Goal: Information Seeking & Learning: Learn about a topic

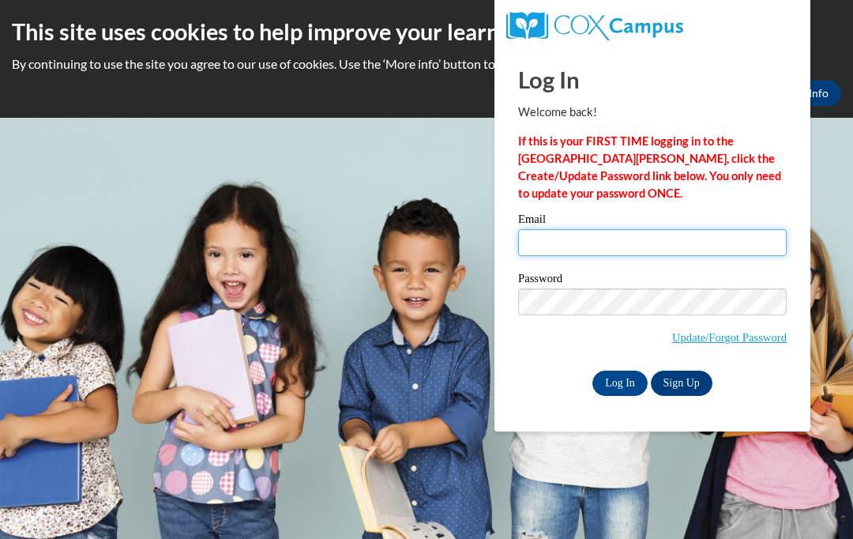
click at [714, 241] on input "Email" at bounding box center [652, 242] width 269 height 27
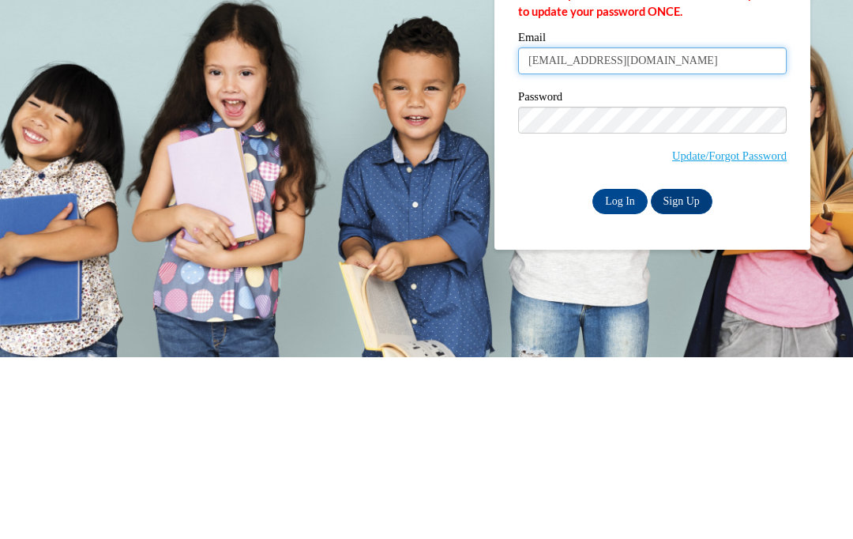
type input "R.rakail15@yahoo.com"
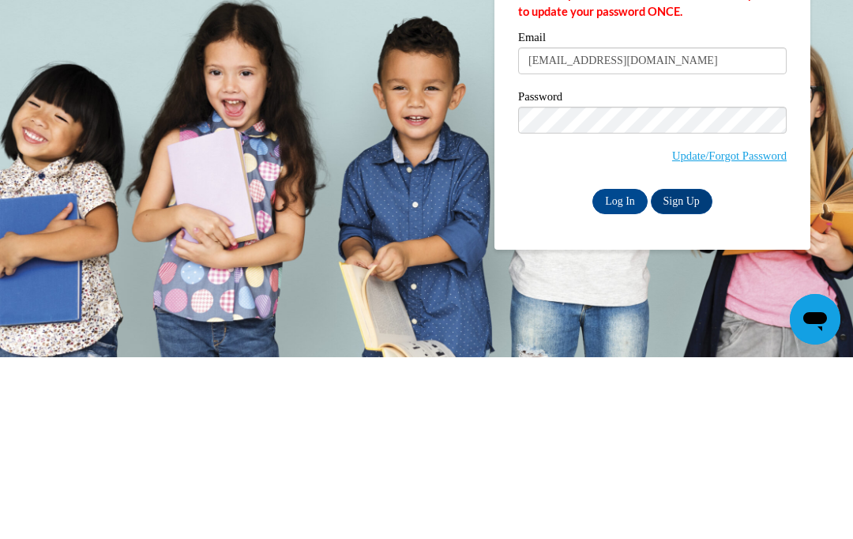
click at [631, 370] on input "Log In" at bounding box center [619, 382] width 55 height 25
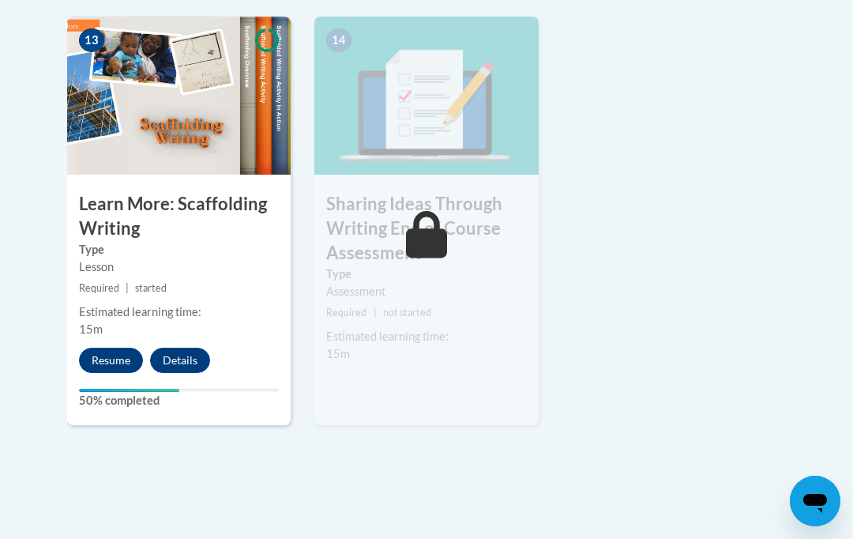
scroll to position [2284, 0]
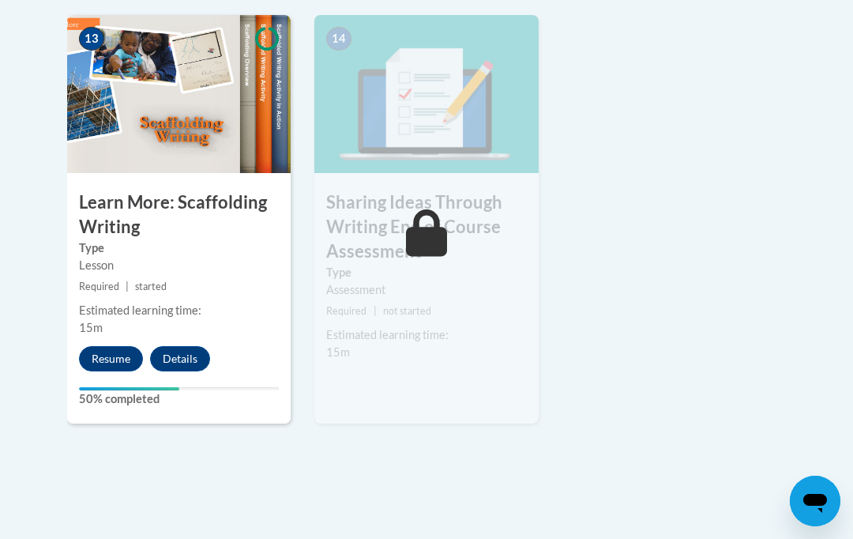
click at [101, 348] on button "Resume" at bounding box center [111, 358] width 64 height 25
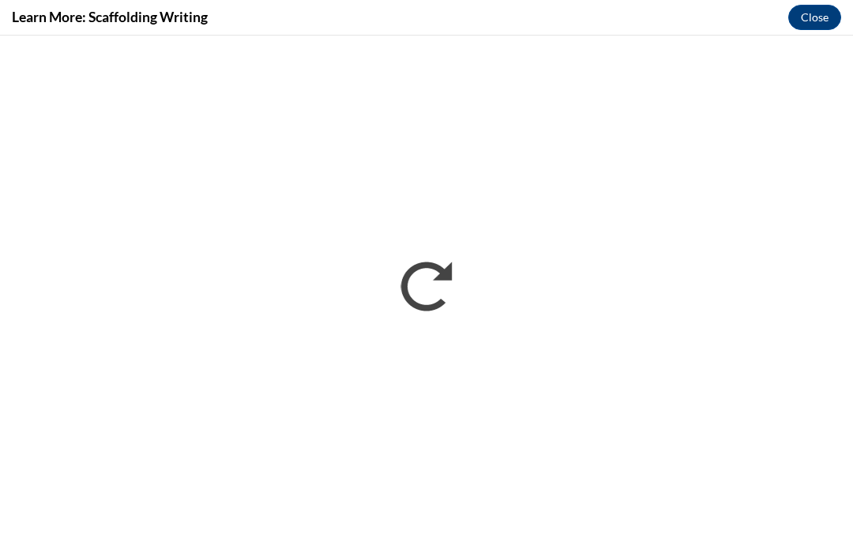
scroll to position [0, 0]
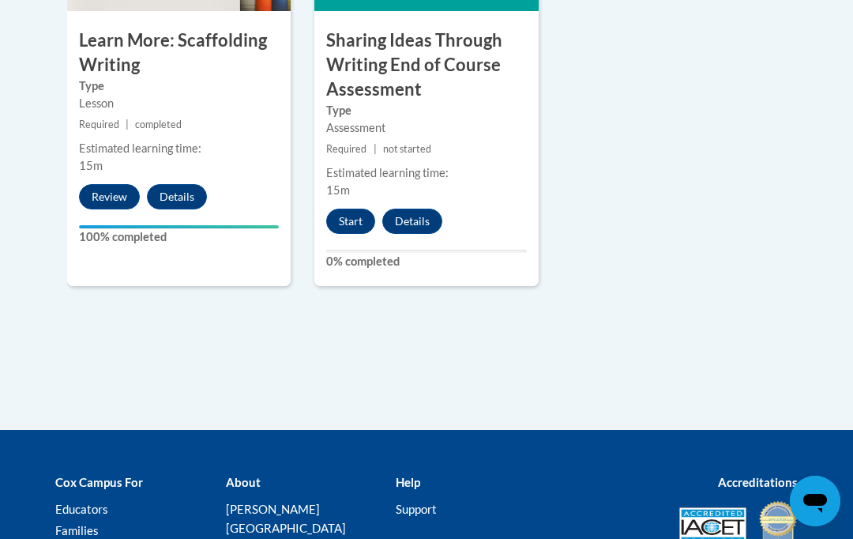
scroll to position [2381, 0]
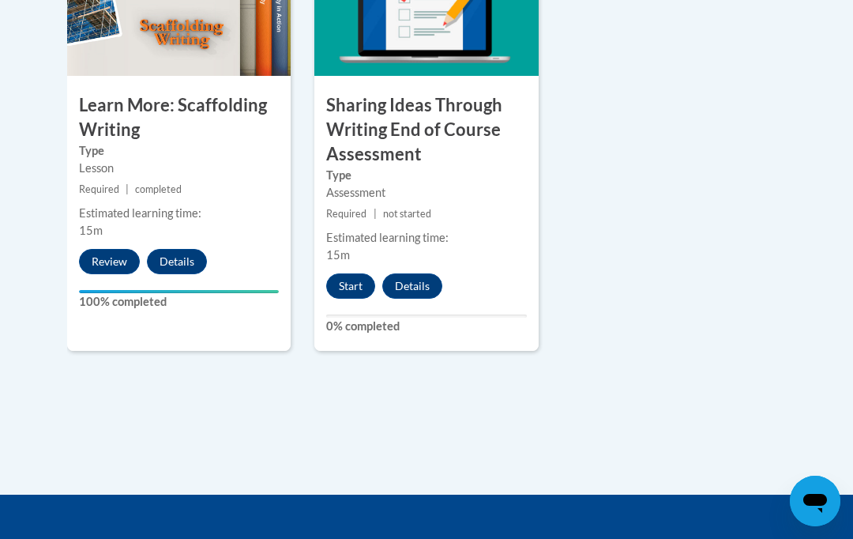
click at [355, 276] on button "Start" at bounding box center [350, 285] width 49 height 25
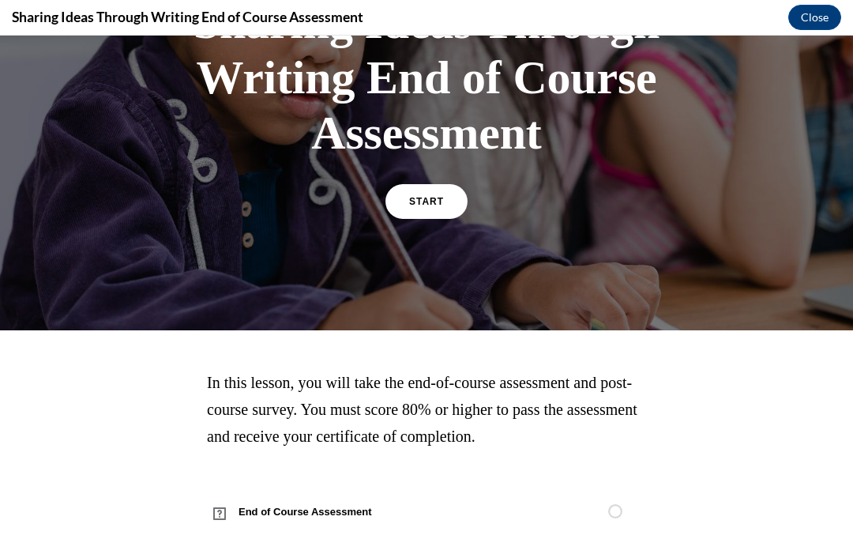
scroll to position [116, 0]
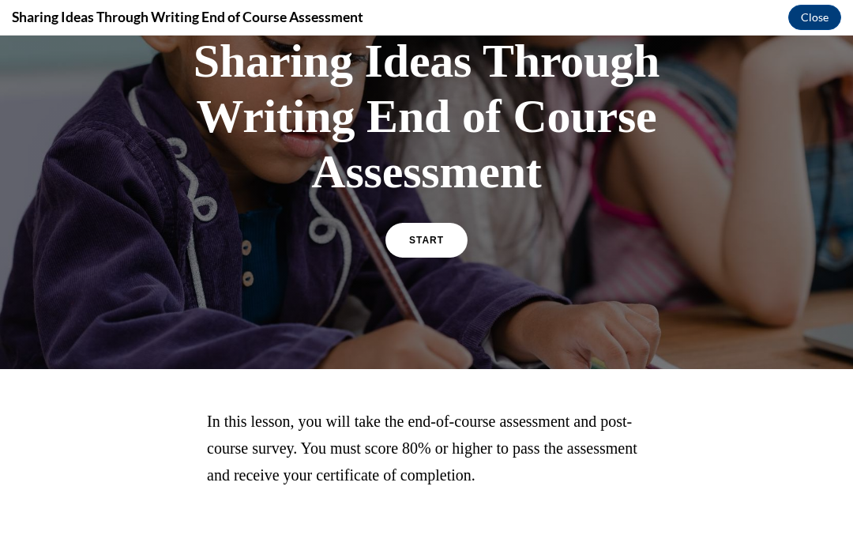
click at [449, 247] on link "START" at bounding box center [427, 240] width 82 height 35
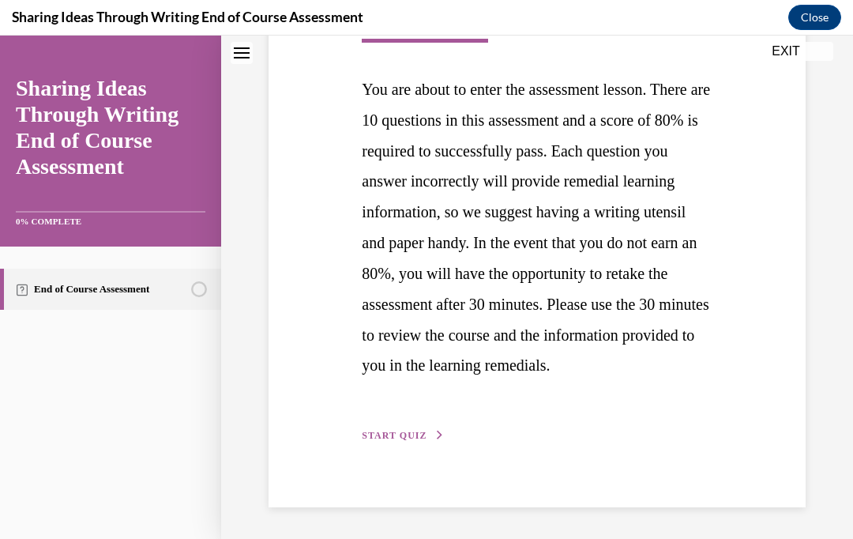
scroll to position [367, 0]
click at [408, 441] on span "START QUIZ" at bounding box center [394, 435] width 65 height 11
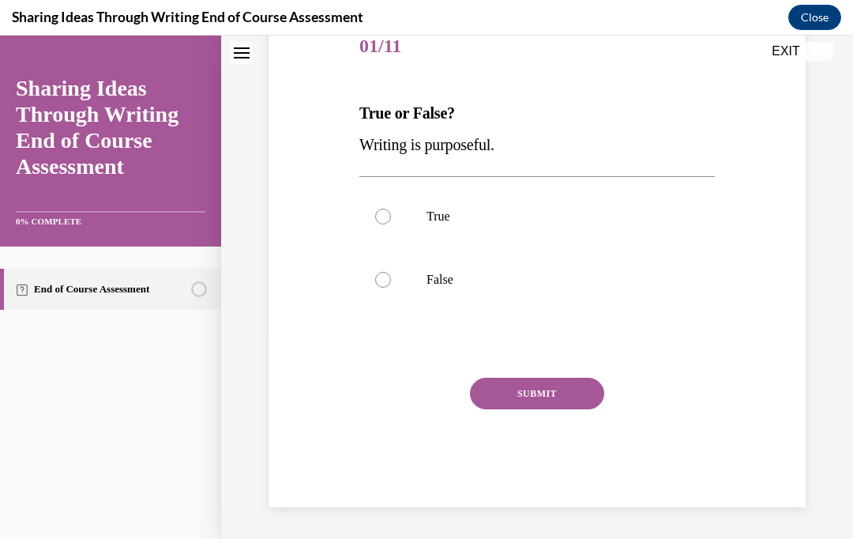
scroll to position [175, 0]
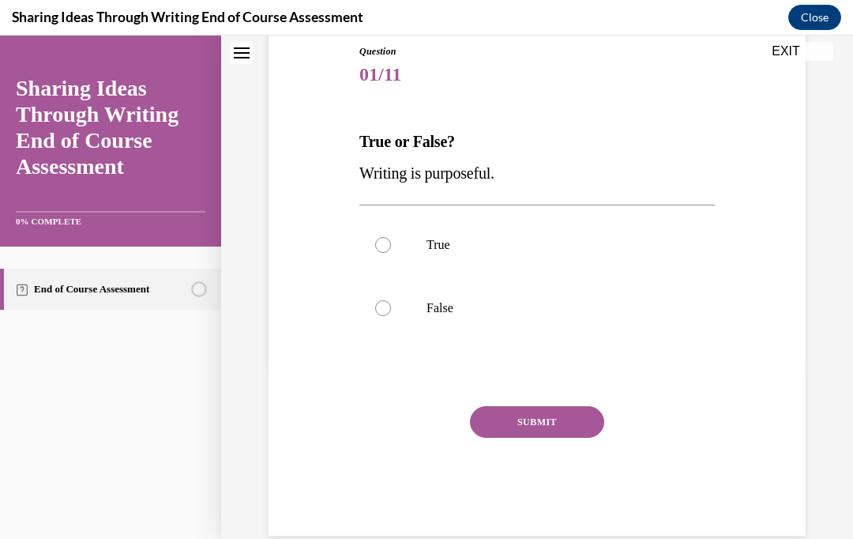
click at [390, 246] on div at bounding box center [383, 245] width 16 height 16
click at [390, 246] on input "True" at bounding box center [383, 245] width 16 height 16
radio input "true"
click at [571, 424] on button "SUBMIT" at bounding box center [537, 422] width 134 height 32
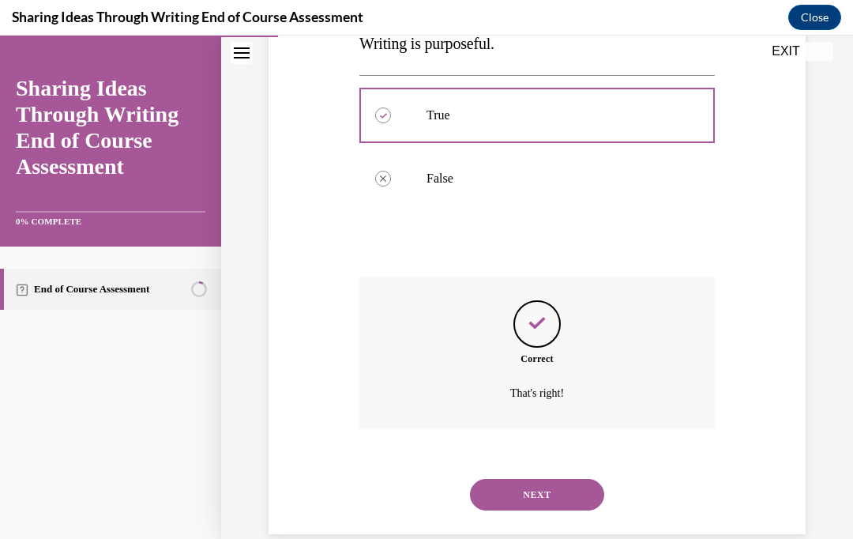
scroll to position [312, 0]
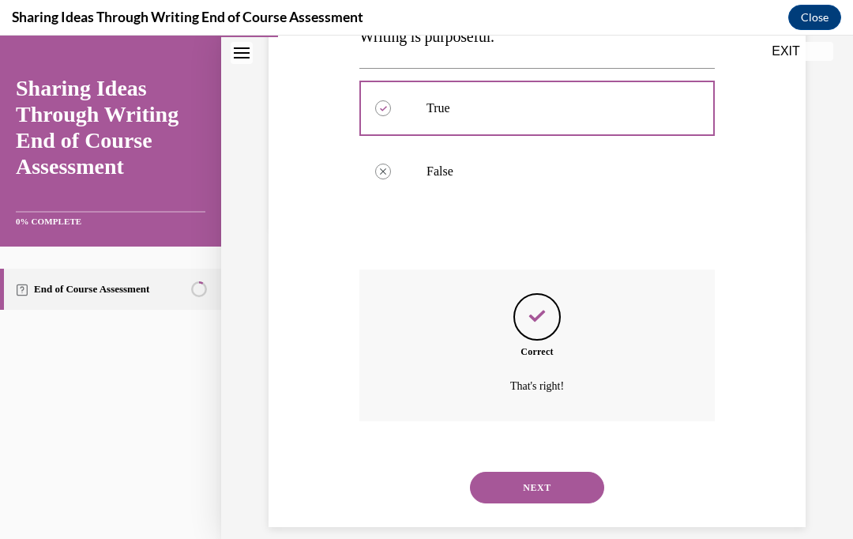
click at [581, 474] on button "NEXT" at bounding box center [537, 488] width 134 height 32
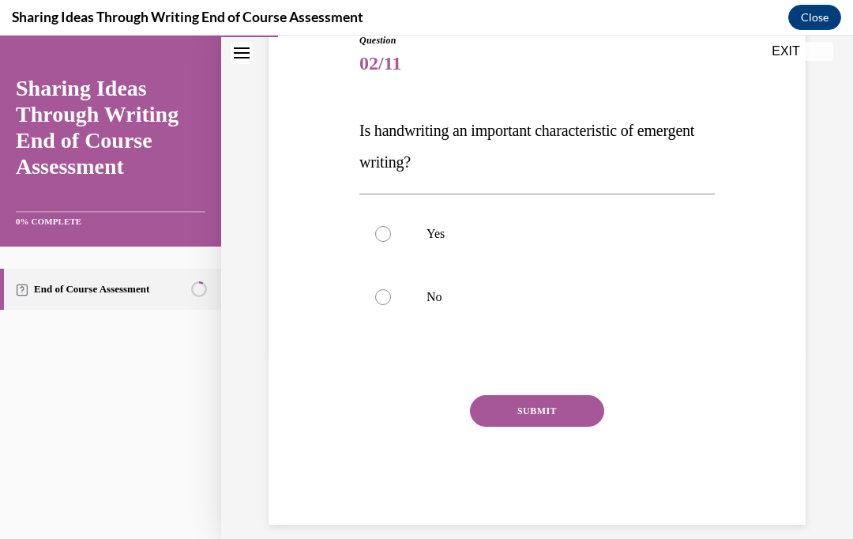
scroll to position [185, 0]
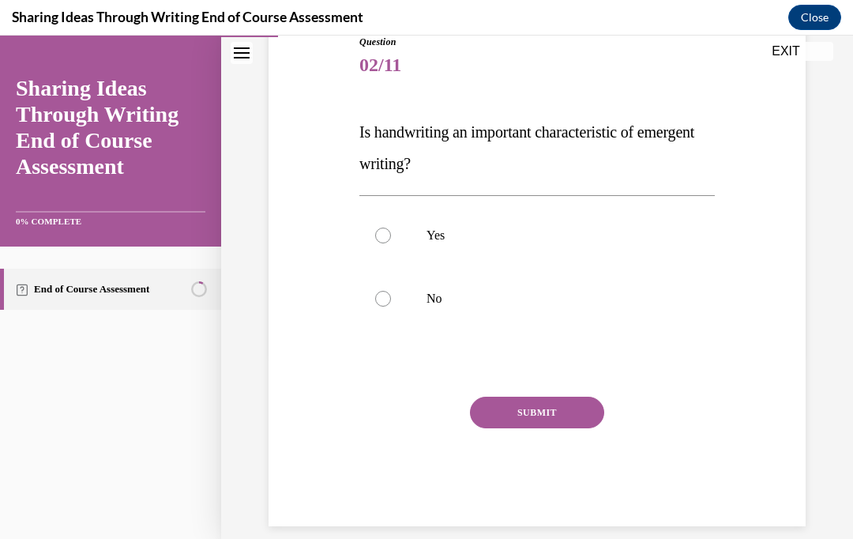
click at [391, 230] on label "Yes" at bounding box center [536, 235] width 355 height 63
click at [391, 230] on input "Yes" at bounding box center [383, 236] width 16 height 16
radio input "true"
click at [566, 415] on button "SUBMIT" at bounding box center [537, 413] width 134 height 32
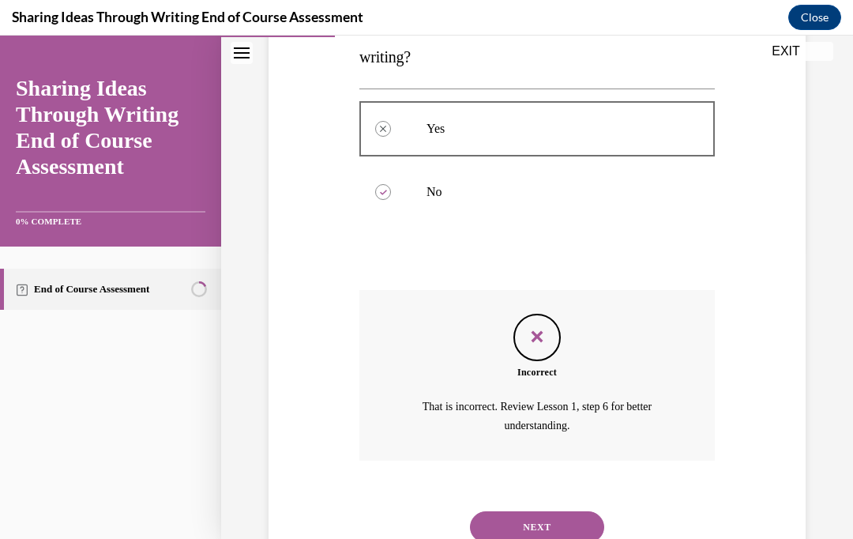
scroll to position [330, 0]
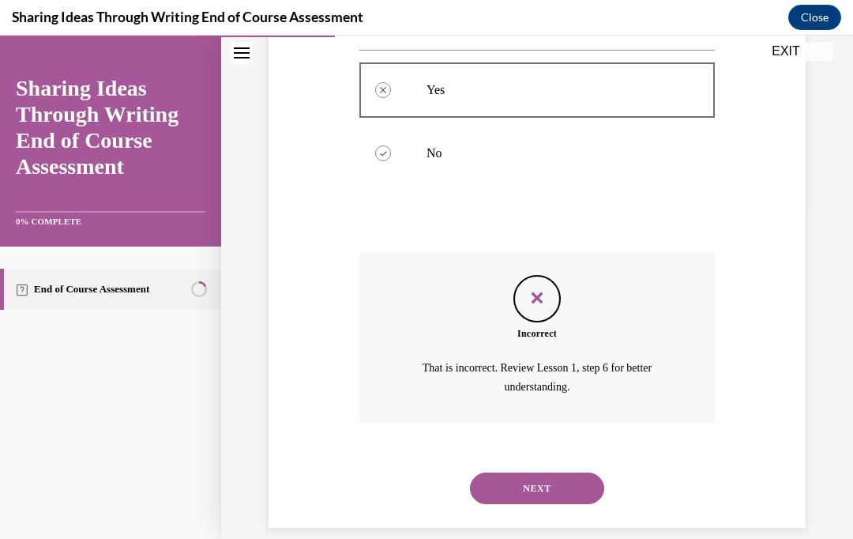
click at [573, 472] on button "NEXT" at bounding box center [537, 488] width 134 height 32
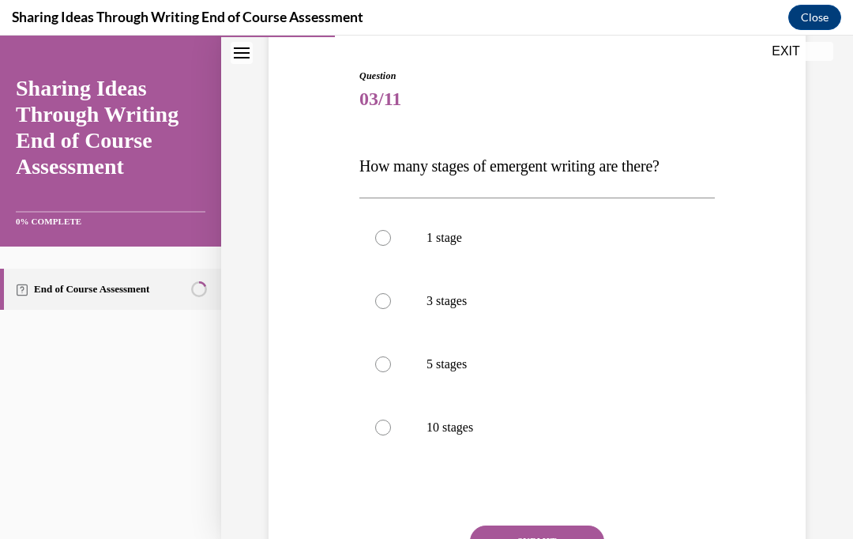
scroll to position [163, 0]
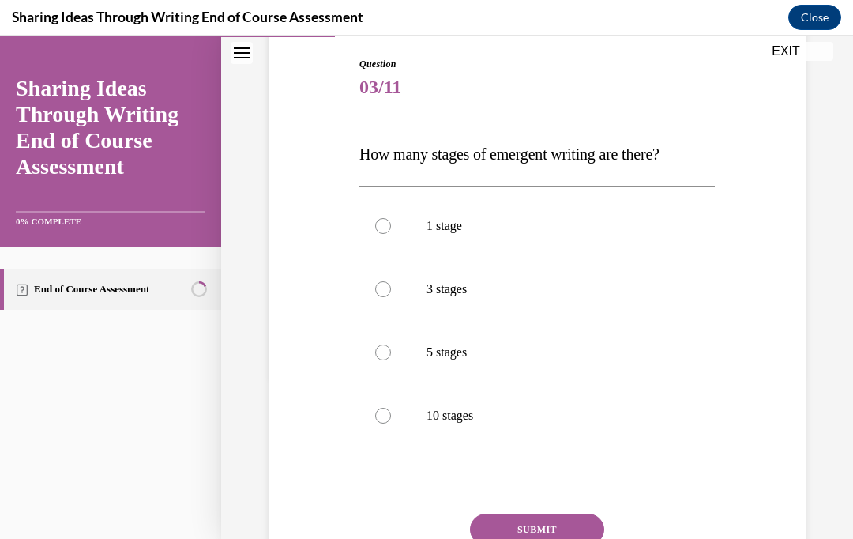
click at [628, 307] on label "3 stages" at bounding box center [536, 289] width 355 height 63
click at [391, 297] on input "3 stages" at bounding box center [383, 289] width 16 height 16
radio input "true"
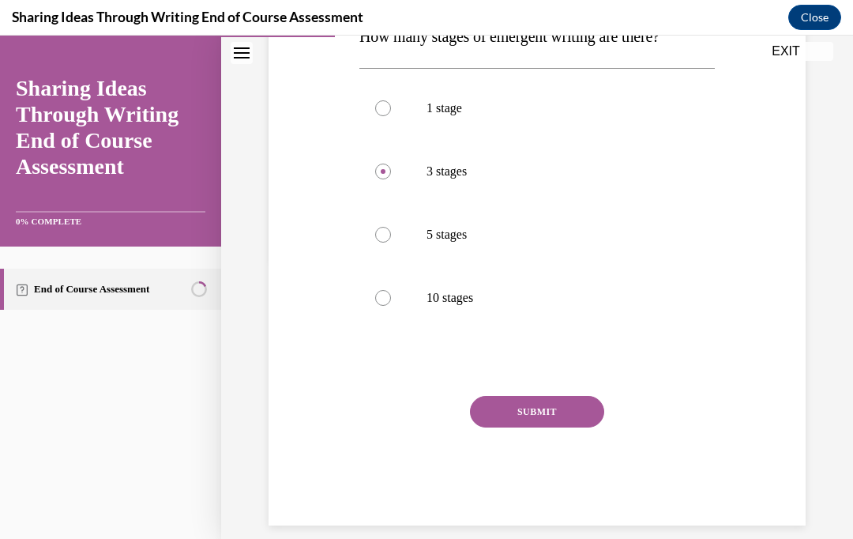
click at [574, 419] on button "SUBMIT" at bounding box center [537, 412] width 134 height 32
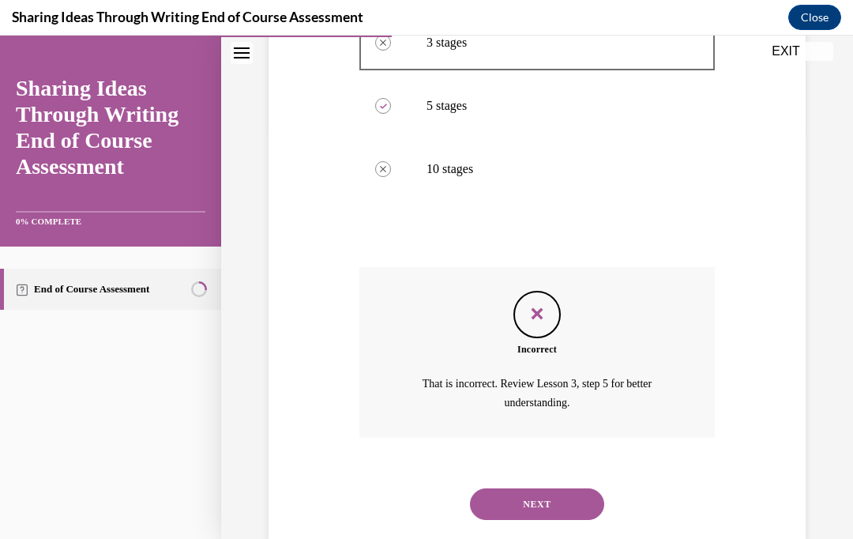
scroll to position [425, 0]
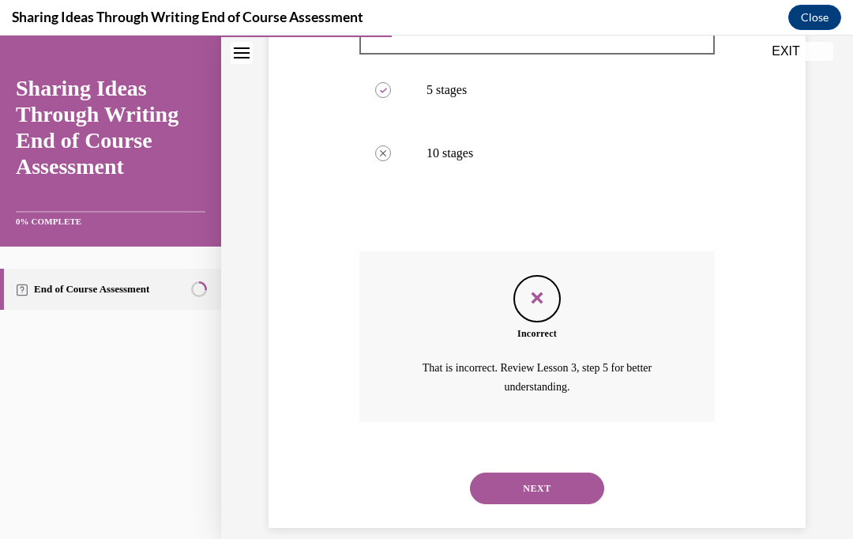
click at [578, 472] on button "NEXT" at bounding box center [537, 488] width 134 height 32
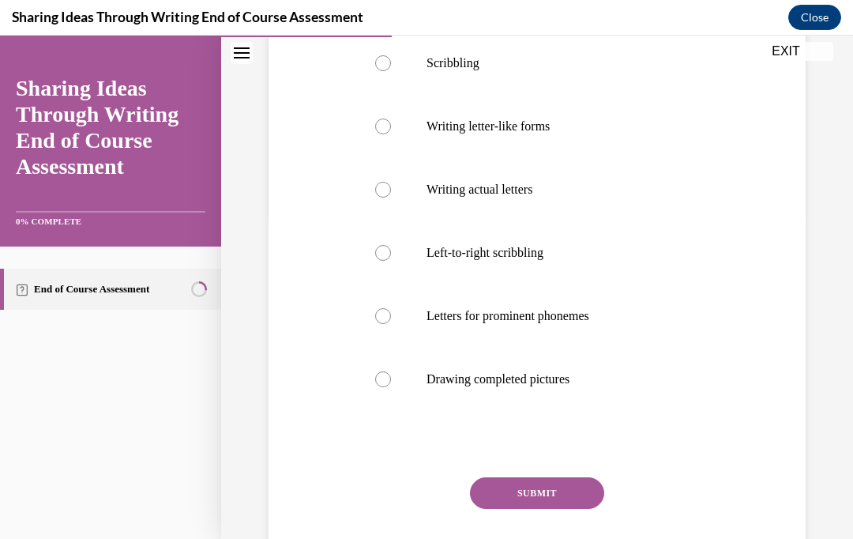
scroll to position [325, 0]
click at [579, 393] on label "Drawing completed pictures" at bounding box center [536, 379] width 355 height 63
click at [391, 387] on input "Drawing completed pictures" at bounding box center [383, 379] width 16 height 16
radio input "true"
click at [569, 497] on button "SUBMIT" at bounding box center [537, 493] width 134 height 32
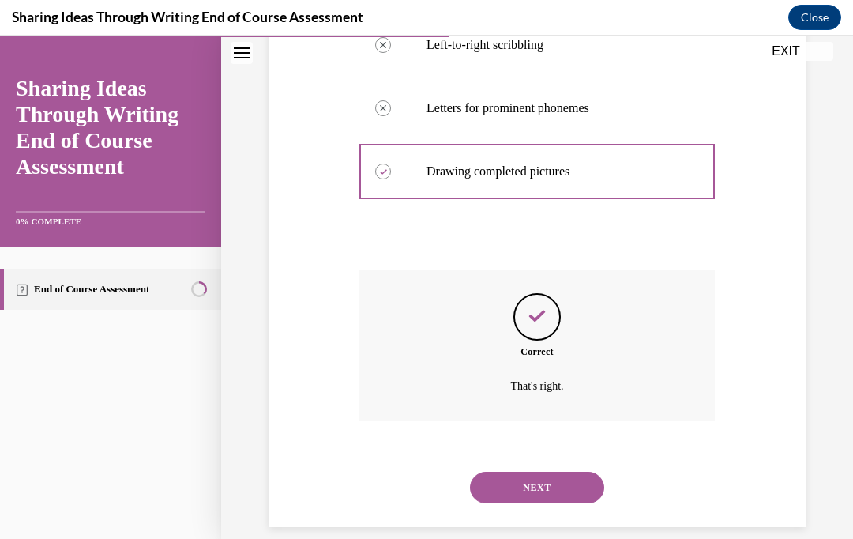
click at [582, 472] on button "NEXT" at bounding box center [537, 488] width 134 height 32
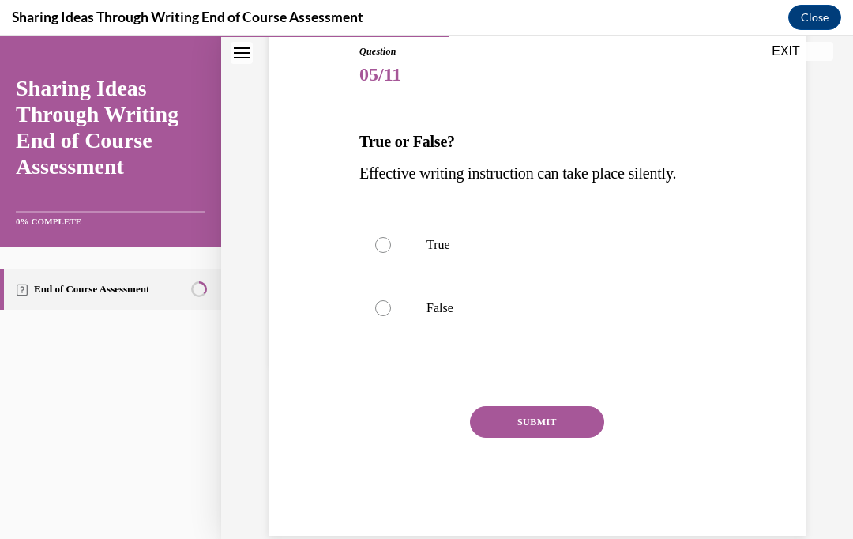
click at [378, 243] on div at bounding box center [383, 245] width 16 height 16
click at [378, 243] on input "True" at bounding box center [383, 245] width 16 height 16
radio input "true"
click at [519, 431] on button "SUBMIT" at bounding box center [537, 422] width 134 height 32
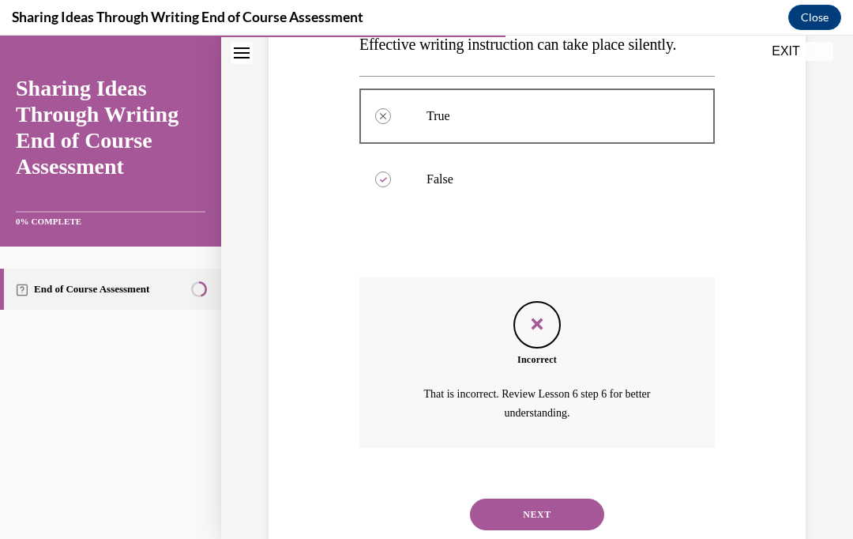
scroll to position [330, 0]
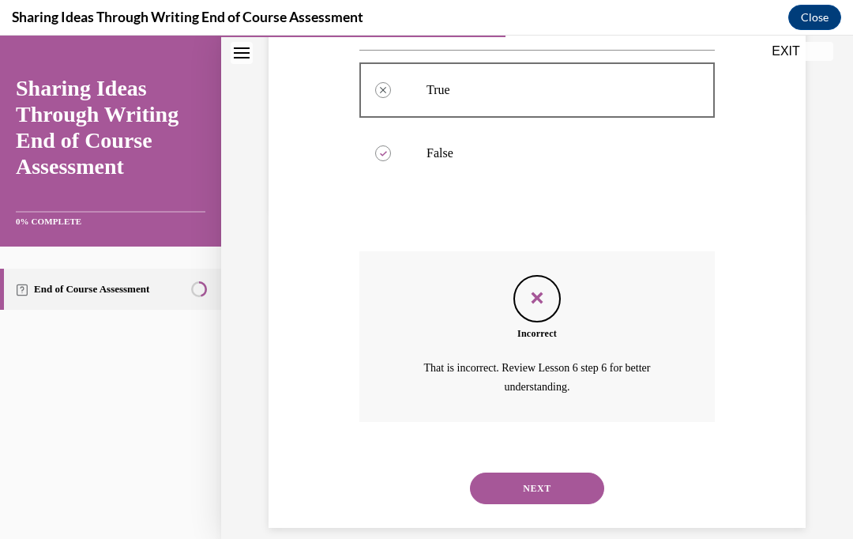
click at [542, 476] on button "NEXT" at bounding box center [537, 488] width 134 height 32
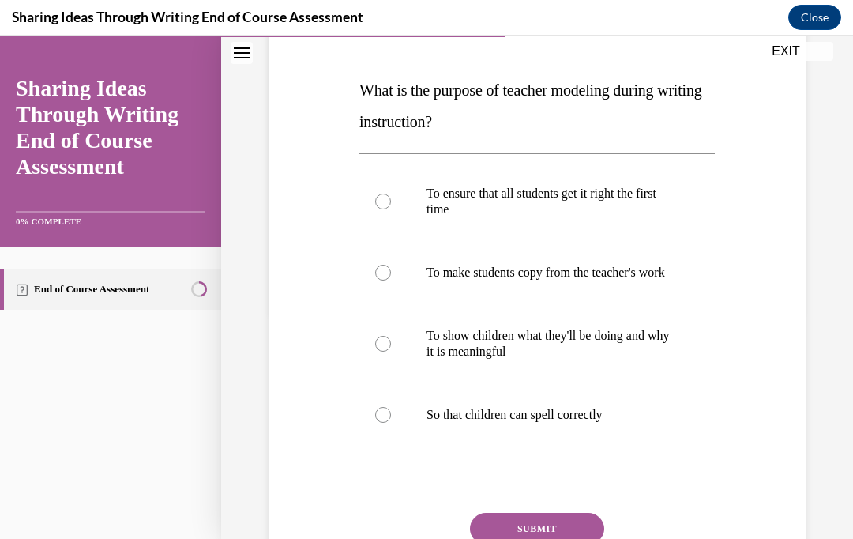
scroll to position [249, 0]
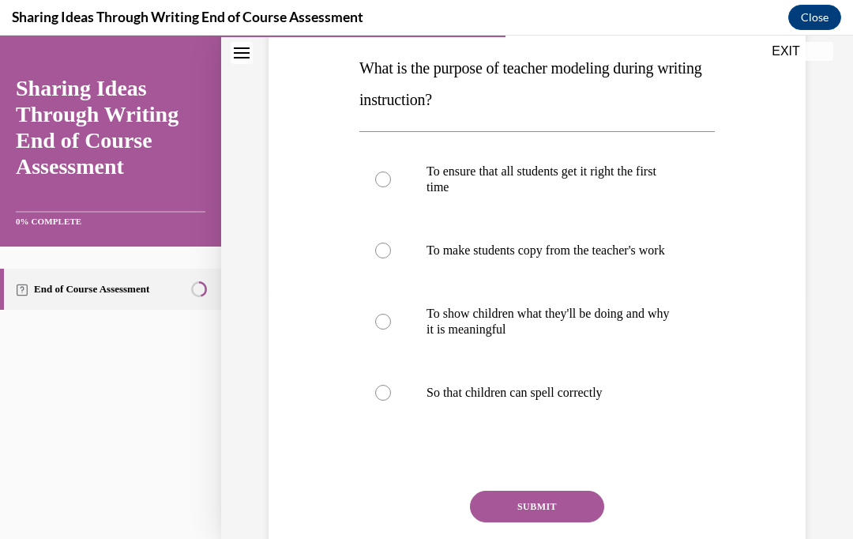
click at [536, 361] on label "To show children what they'll be doing and why it is meaningful" at bounding box center [536, 321] width 355 height 79
click at [391, 329] on input "To show children what they'll be doing and why it is meaningful" at bounding box center [383, 322] width 16 height 16
radio input "true"
click at [545, 514] on button "SUBMIT" at bounding box center [537, 507] width 134 height 32
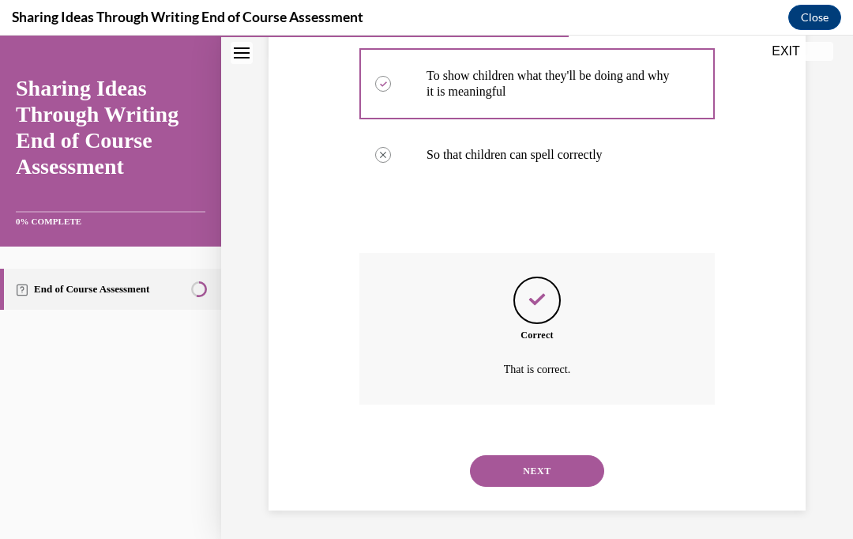
scroll to position [486, 0]
click at [545, 468] on button "NEXT" at bounding box center [537, 472] width 134 height 32
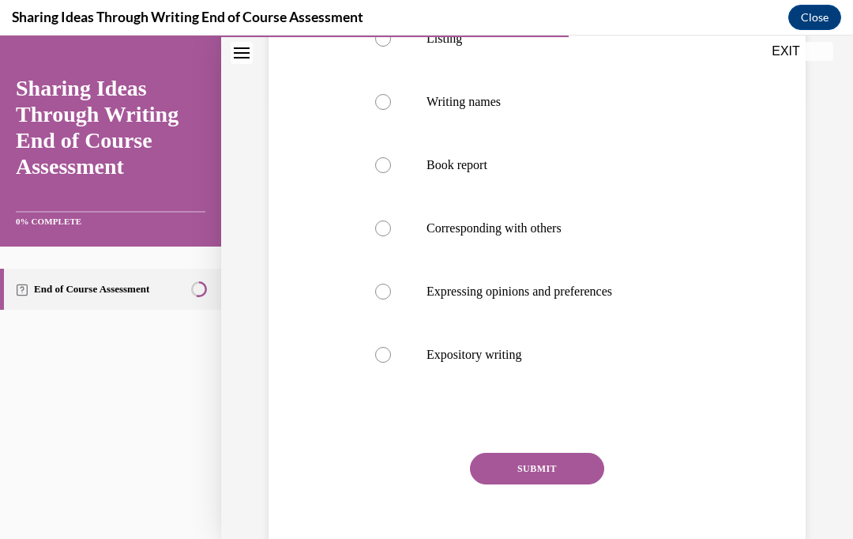
scroll to position [445, 0]
click at [378, 158] on div at bounding box center [383, 165] width 16 height 16
click at [378, 158] on input "Book report" at bounding box center [383, 165] width 16 height 16
radio input "true"
click at [521, 477] on button "SUBMIT" at bounding box center [537, 469] width 134 height 32
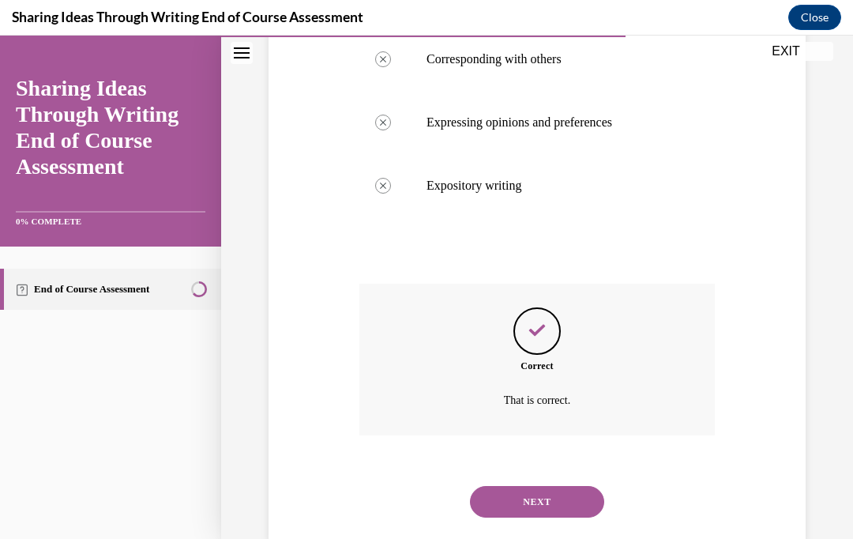
scroll to position [628, 0]
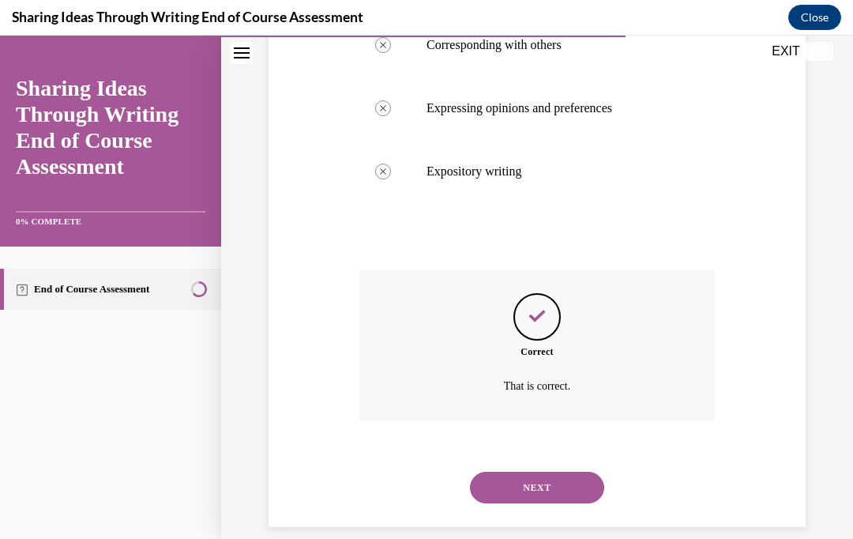
click at [563, 476] on button "NEXT" at bounding box center [537, 488] width 134 height 32
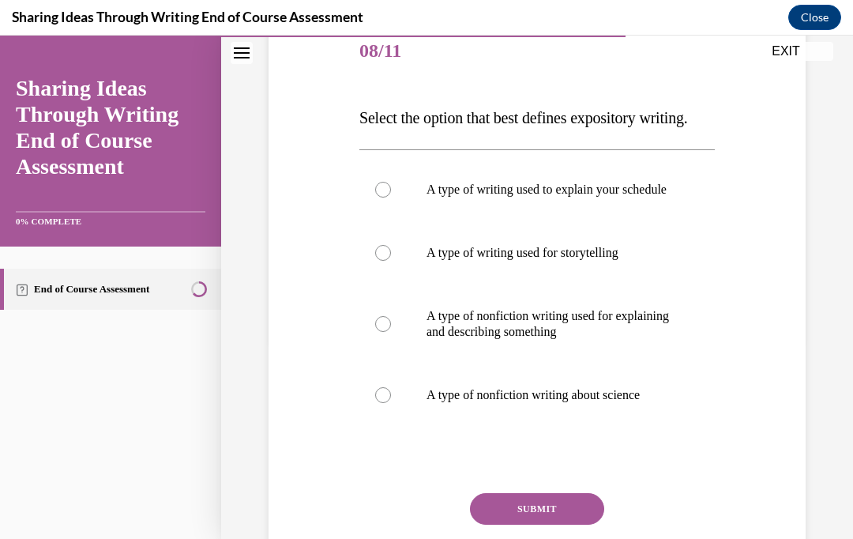
scroll to position [214, 0]
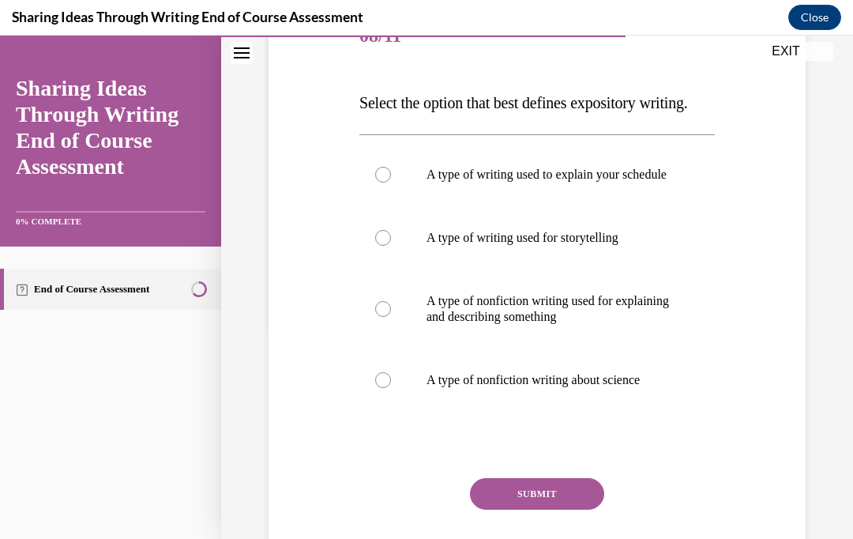
click at [607, 269] on label "A type of writing used for storytelling" at bounding box center [536, 237] width 355 height 63
click at [391, 246] on input "A type of writing used for storytelling" at bounding box center [383, 238] width 16 height 16
radio input "true"
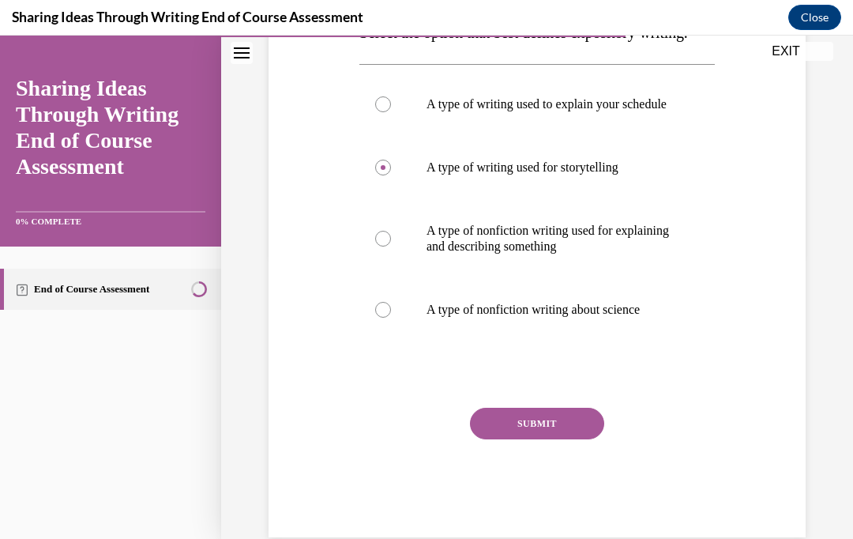
click at [563, 439] on button "SUBMIT" at bounding box center [537, 424] width 134 height 32
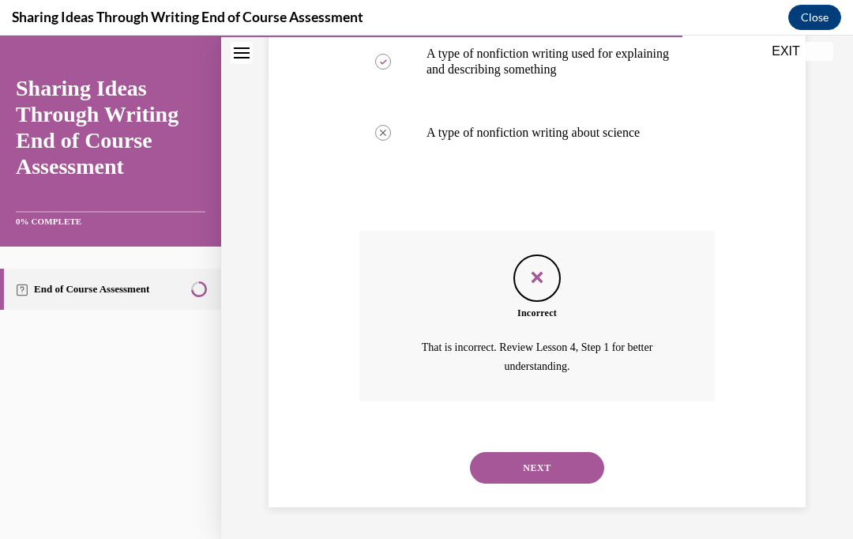
scroll to position [488, 0]
click at [586, 480] on button "NEXT" at bounding box center [537, 468] width 134 height 32
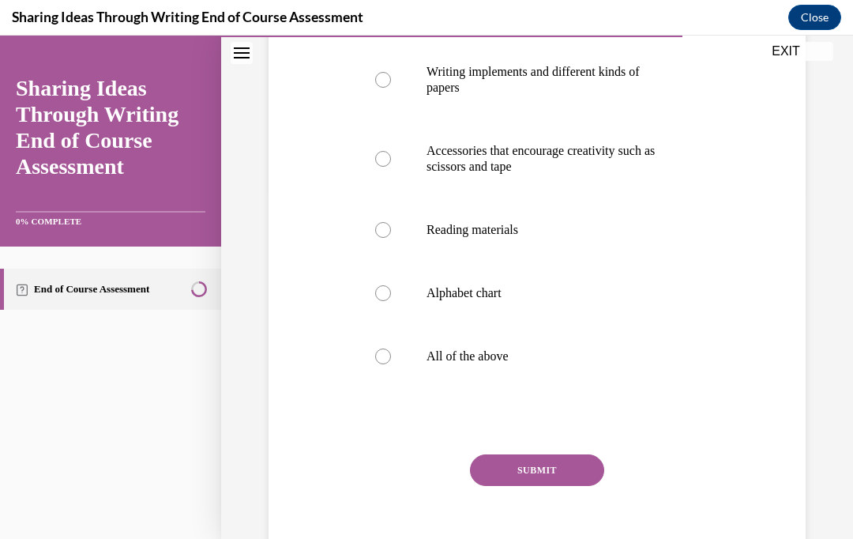
scroll to position [348, 0]
click at [393, 351] on label "All of the above" at bounding box center [536, 356] width 355 height 63
click at [391, 351] on input "All of the above" at bounding box center [383, 356] width 16 height 16
radio input "true"
click at [550, 478] on button "SUBMIT" at bounding box center [537, 470] width 134 height 32
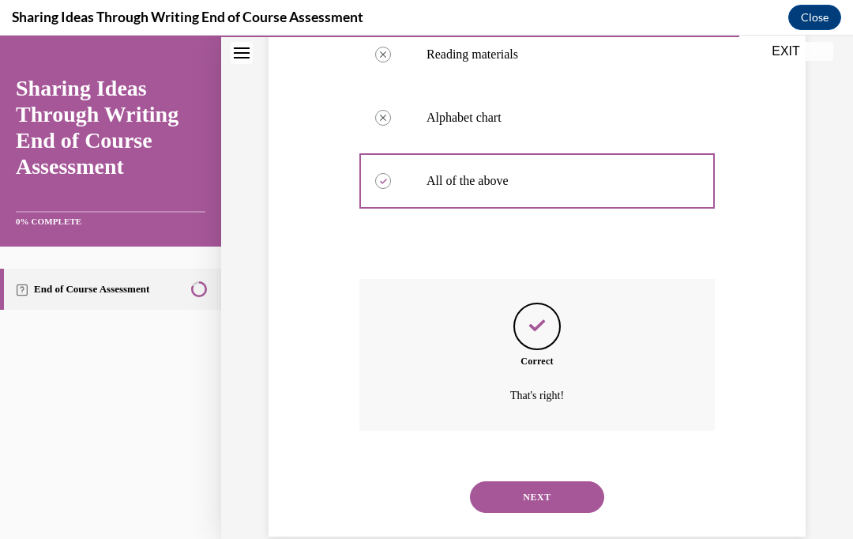
scroll to position [533, 0]
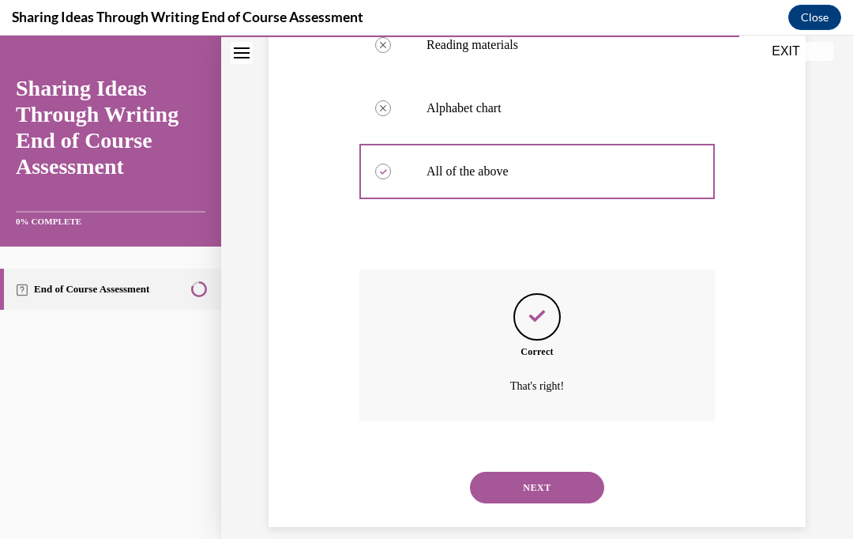
click at [581, 472] on button "NEXT" at bounding box center [537, 488] width 134 height 32
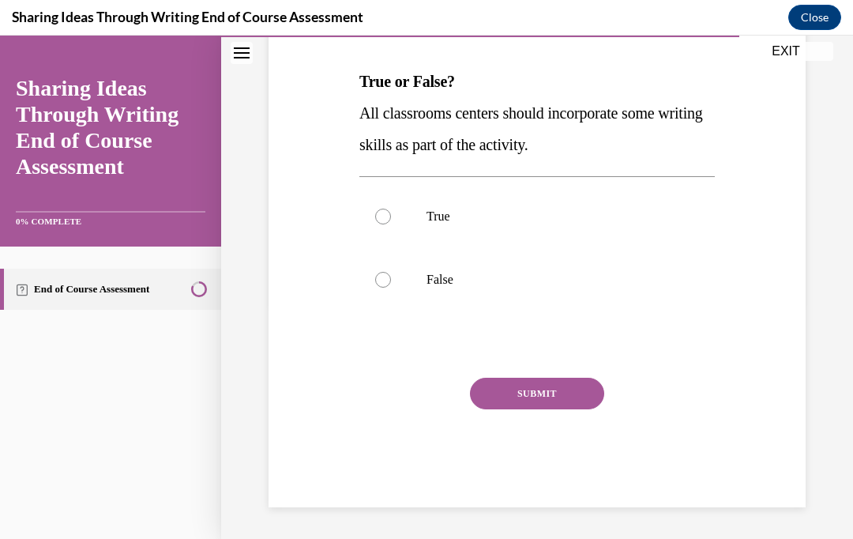
scroll to position [175, 0]
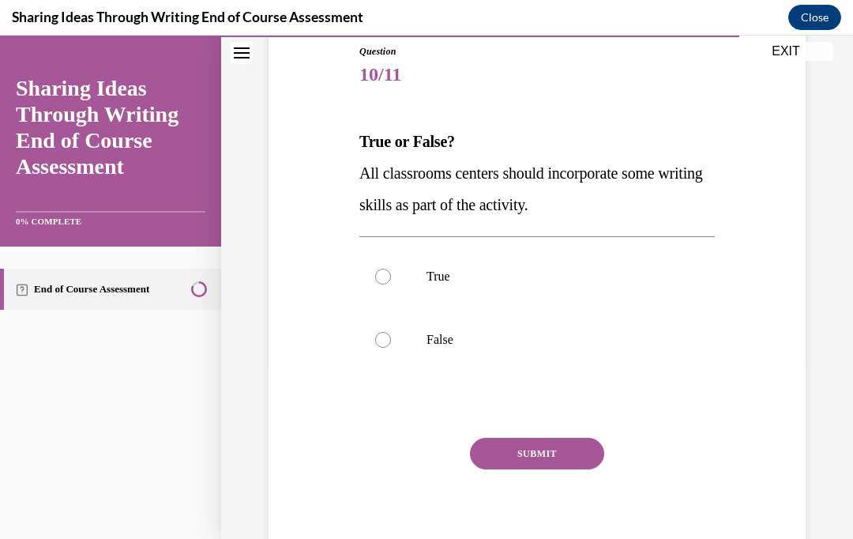
click at [395, 278] on label "True" at bounding box center [536, 276] width 355 height 63
click at [391, 278] on input "True" at bounding box center [383, 277] width 16 height 16
radio input "true"
click at [543, 453] on button "SUBMIT" at bounding box center [537, 454] width 134 height 32
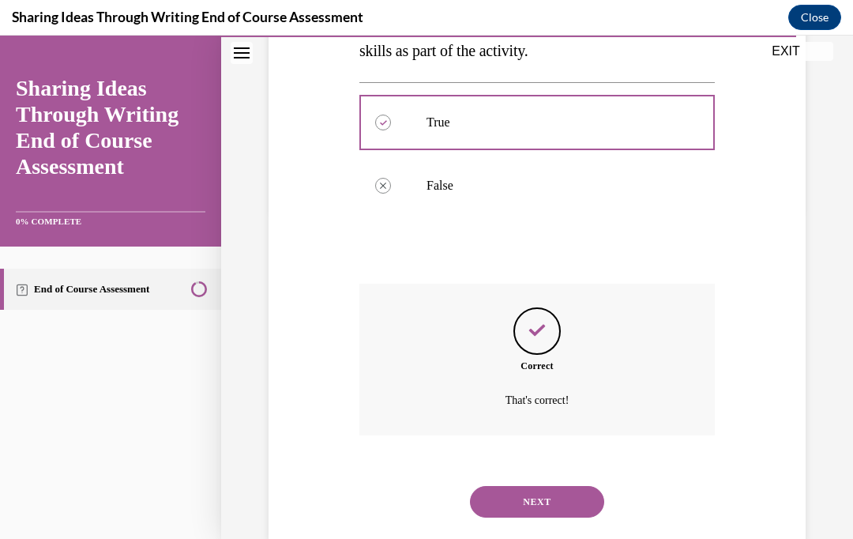
scroll to position [344, 0]
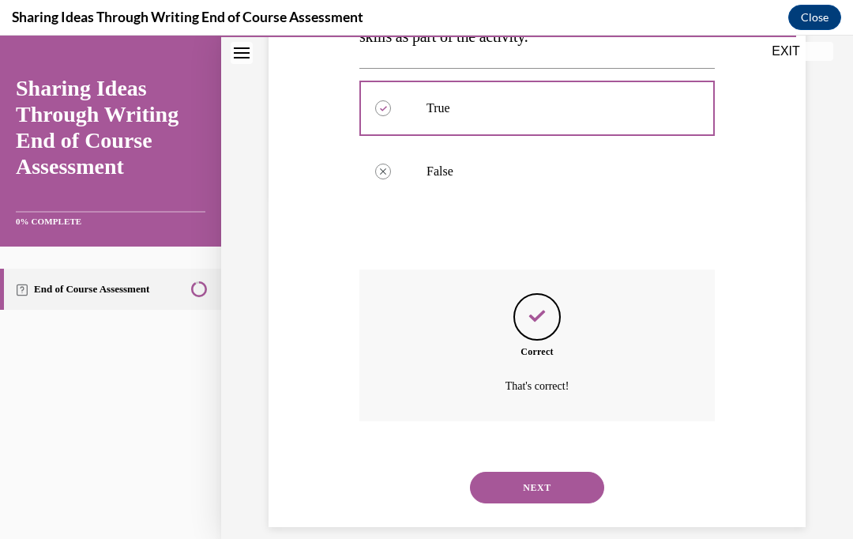
click at [560, 472] on button "NEXT" at bounding box center [537, 488] width 134 height 32
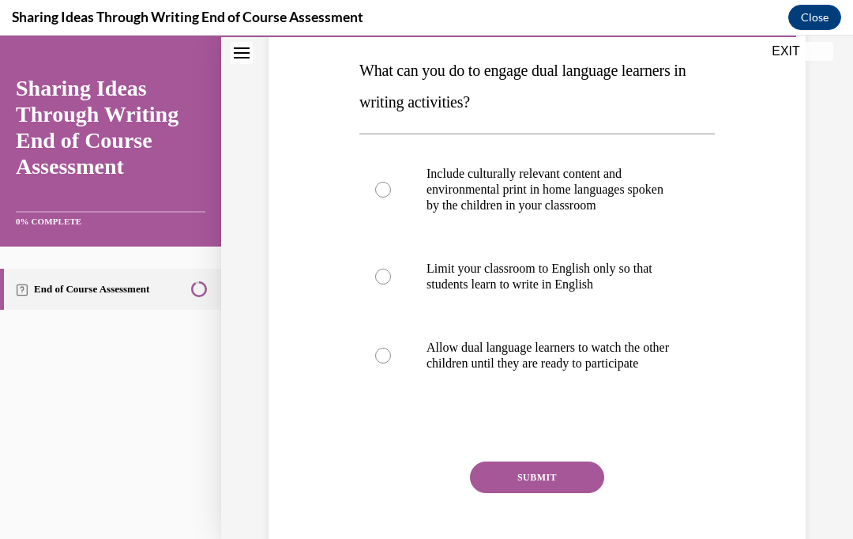
scroll to position [250, 0]
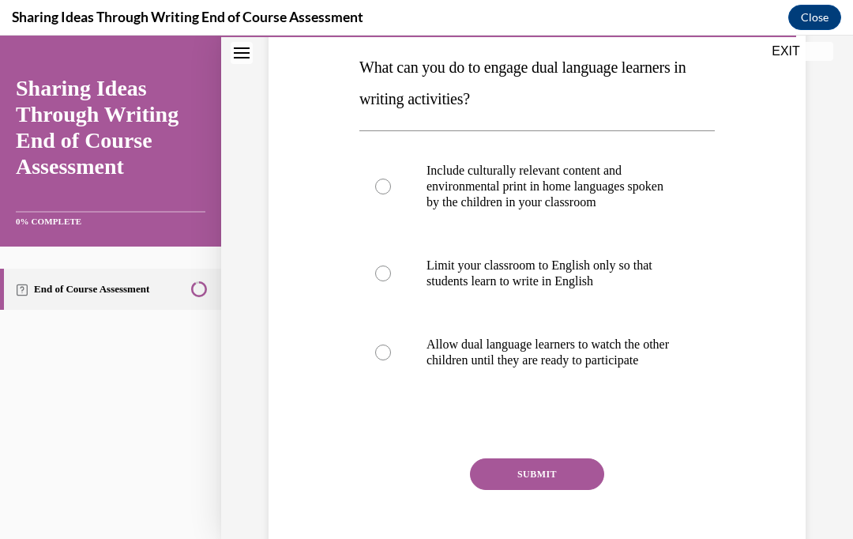
click at [384, 160] on label "Include culturally relevant content and environmental print in home languages s…" at bounding box center [536, 186] width 355 height 95
click at [384, 179] on input "Include culturally relevant content and environmental print in home languages s…" at bounding box center [383, 187] width 16 height 16
radio input "true"
click at [517, 490] on button "SUBMIT" at bounding box center [537, 474] width 134 height 32
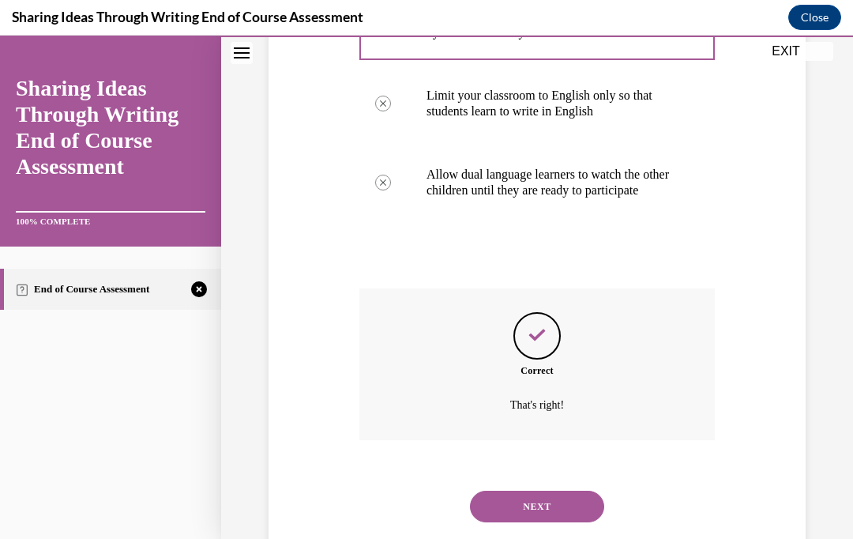
scroll to position [454, 0]
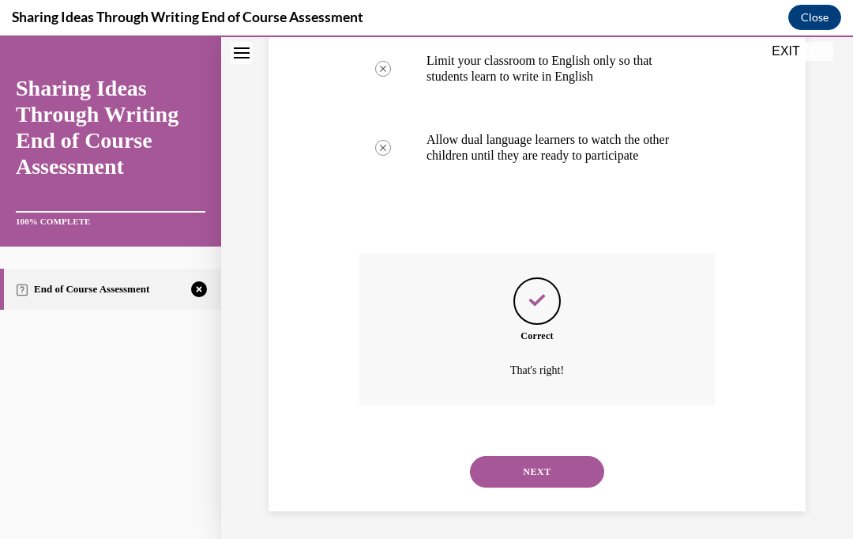
click at [532, 468] on button "NEXT" at bounding box center [537, 472] width 134 height 32
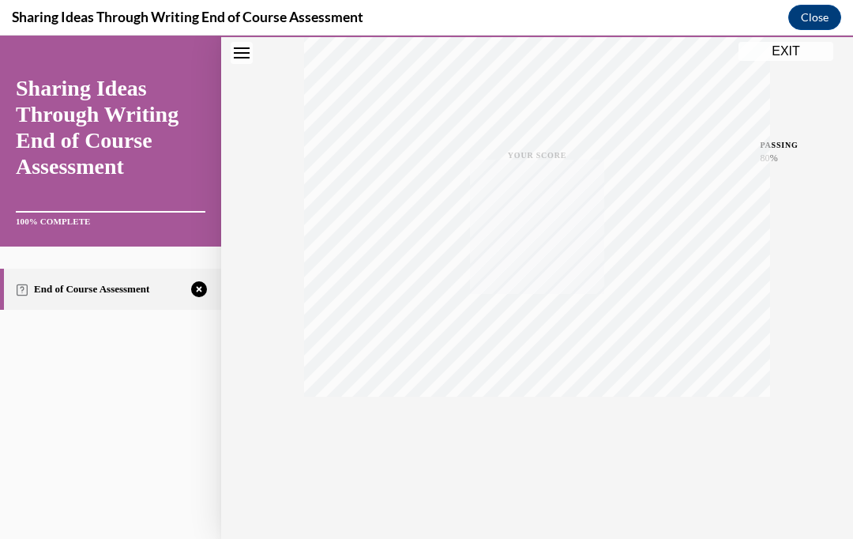
scroll to position [0, 0]
click at [543, 441] on icon "button" at bounding box center [538, 442] width 56 height 17
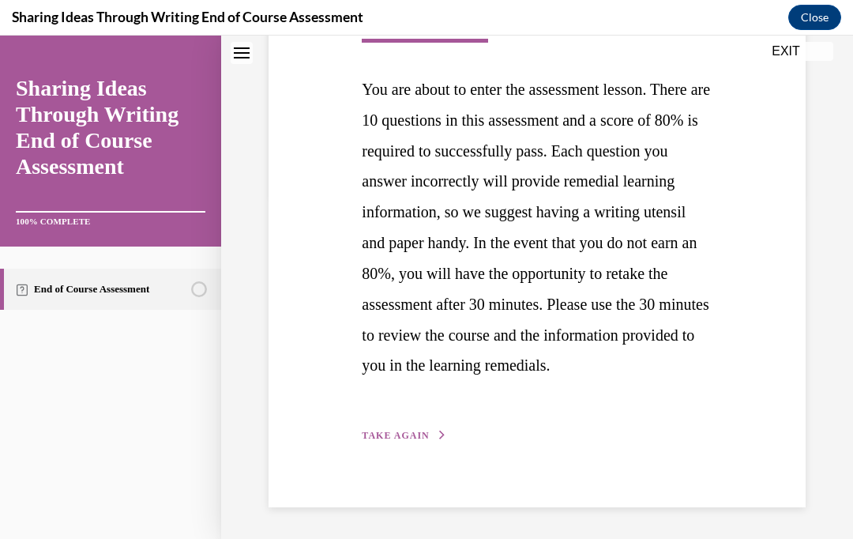
click at [422, 442] on button "TAKE AGAIN" at bounding box center [404, 435] width 85 height 14
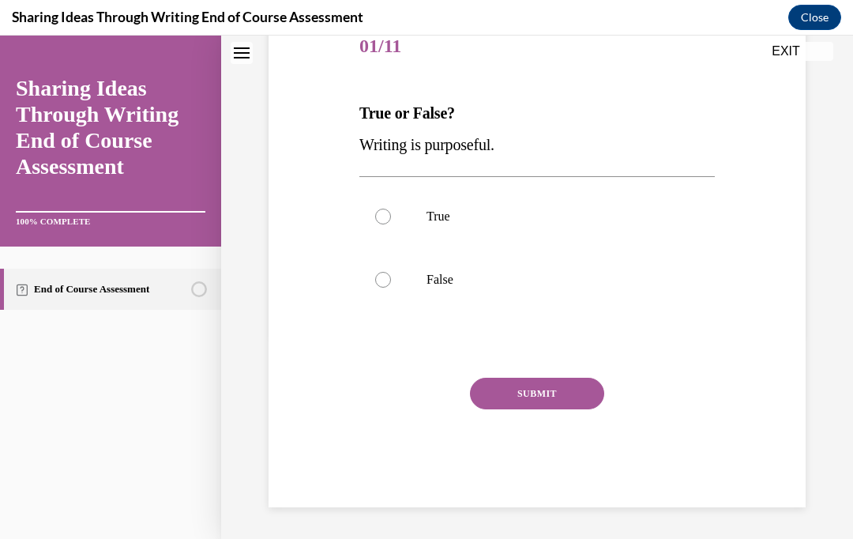
scroll to position [175, 0]
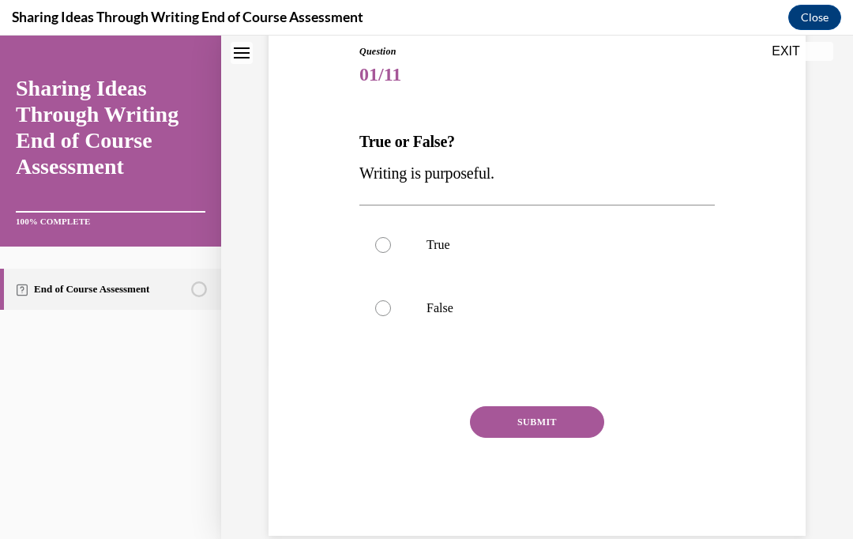
click at [409, 261] on label "True" at bounding box center [536, 244] width 355 height 63
click at [391, 253] on input "True" at bounding box center [383, 245] width 16 height 16
radio input "true"
click at [577, 437] on button "SUBMIT" at bounding box center [537, 422] width 134 height 32
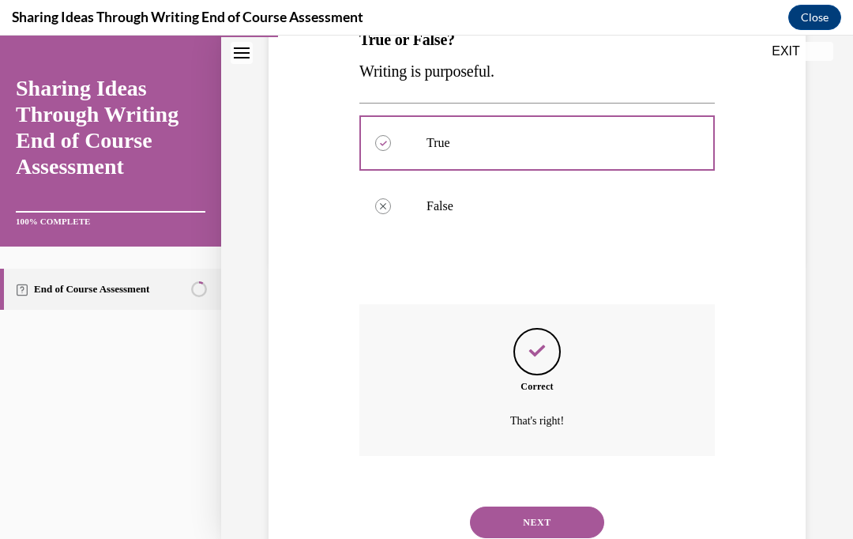
scroll to position [312, 0]
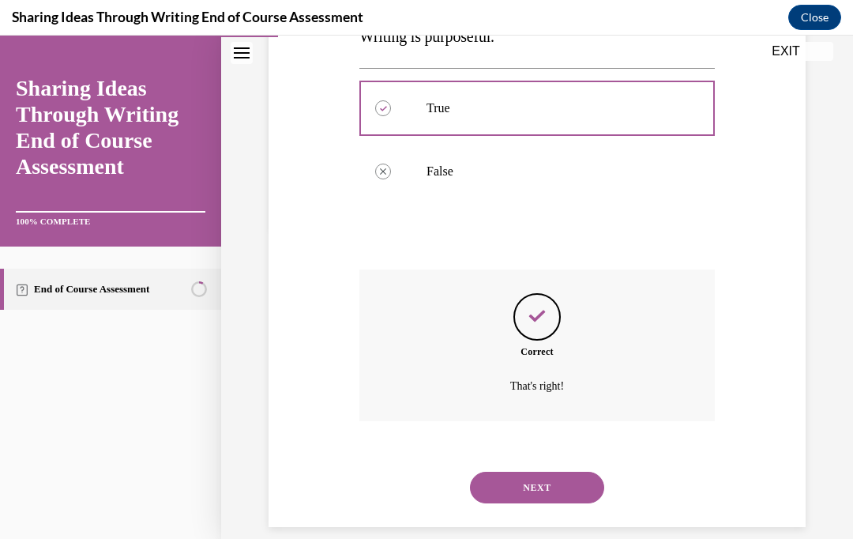
click at [589, 474] on button "NEXT" at bounding box center [537, 488] width 134 height 32
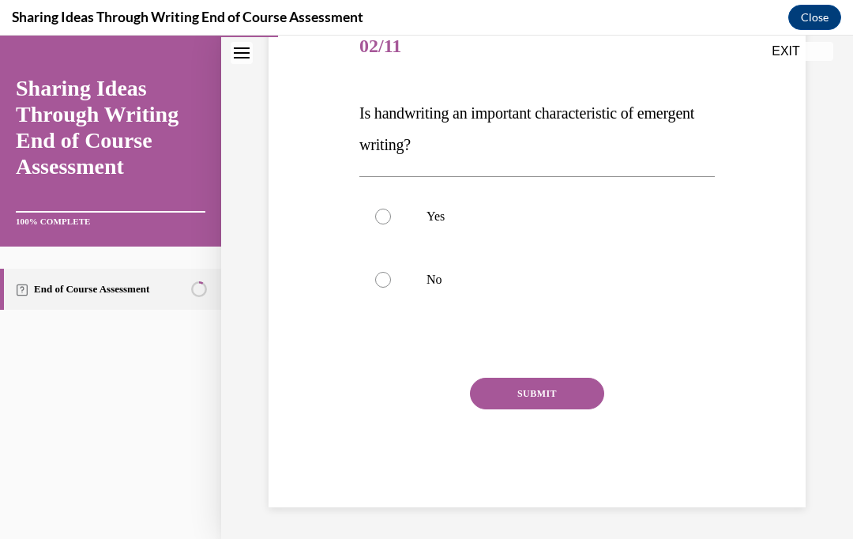
scroll to position [175, 0]
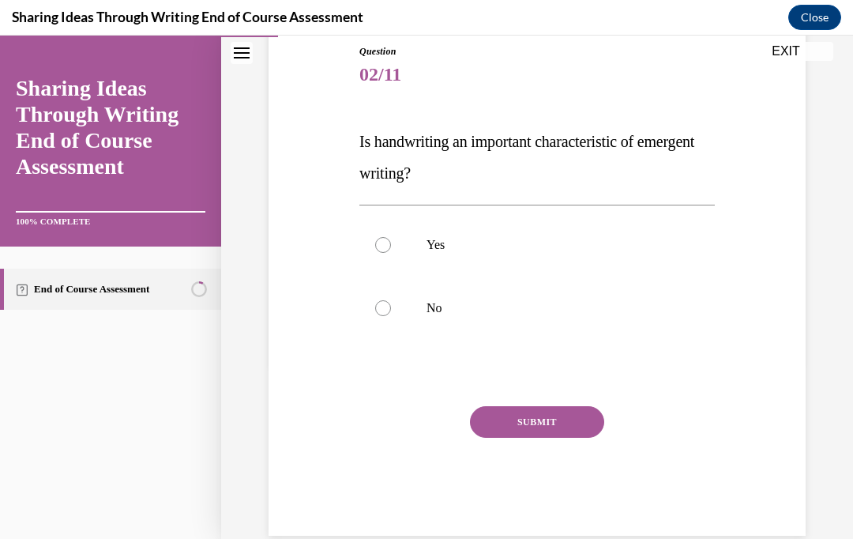
click at [391, 299] on label "No" at bounding box center [536, 307] width 355 height 63
click at [391, 300] on input "No" at bounding box center [383, 308] width 16 height 16
radio input "true"
click at [581, 419] on button "SUBMIT" at bounding box center [537, 422] width 134 height 32
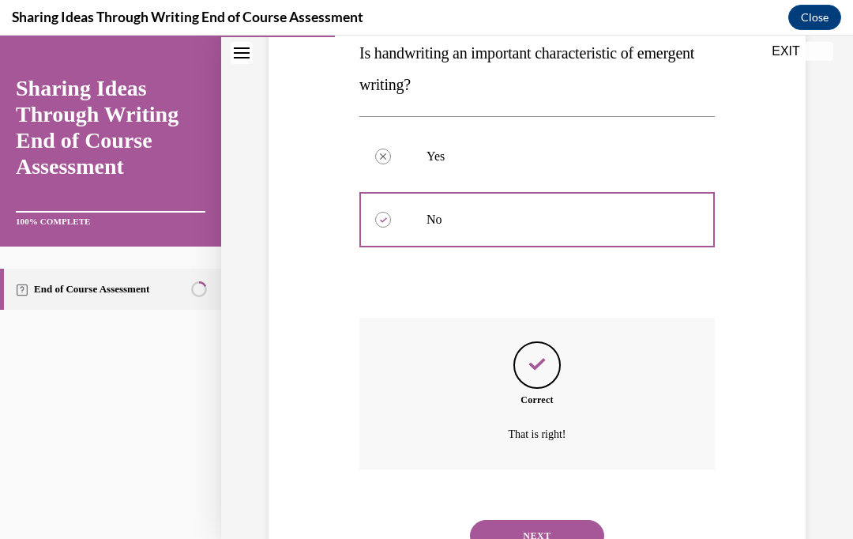
scroll to position [312, 0]
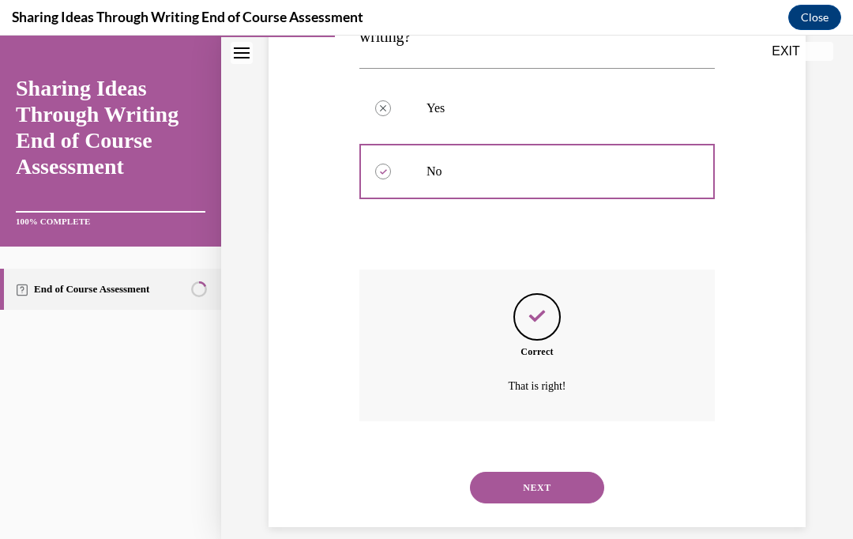
click at [574, 472] on button "NEXT" at bounding box center [537, 488] width 134 height 32
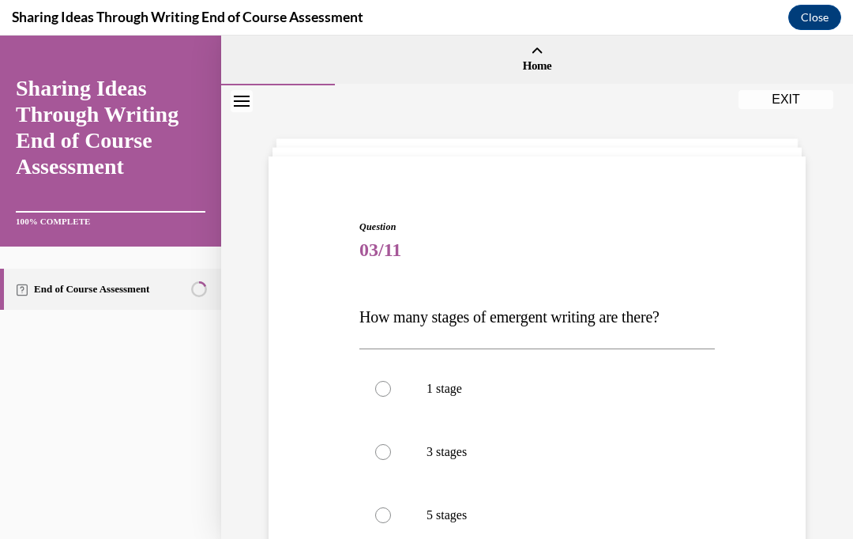
scroll to position [59, 0]
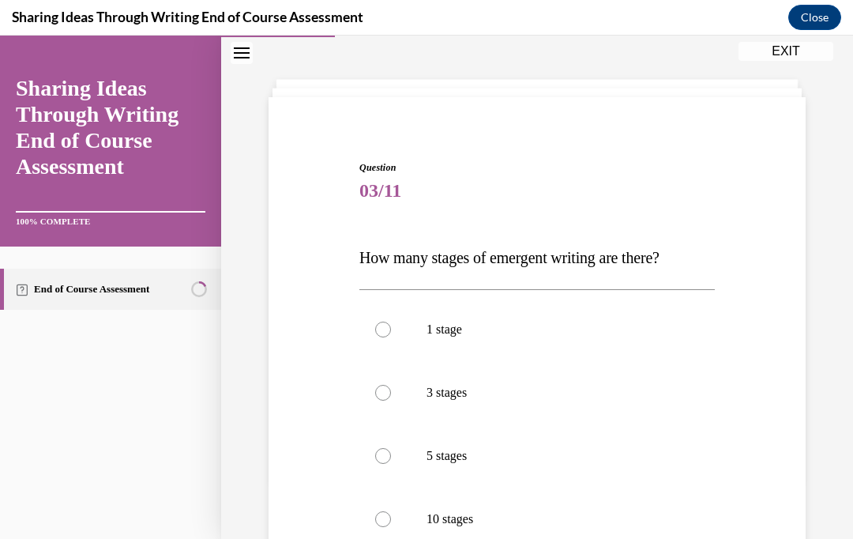
click at [564, 458] on p "5 stages" at bounding box center [551, 456] width 249 height 16
click at [391, 458] on input "5 stages" at bounding box center [383, 456] width 16 height 16
radio input "true"
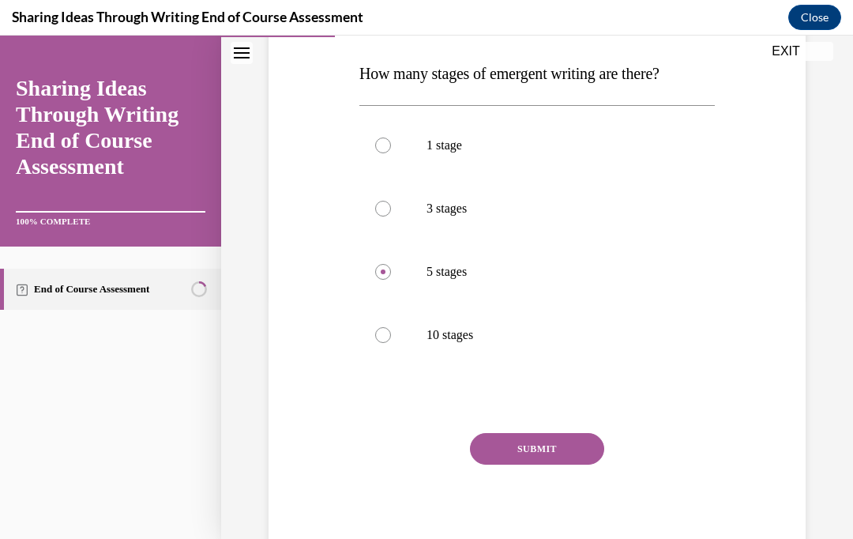
click at [577, 456] on button "SUBMIT" at bounding box center [537, 449] width 134 height 32
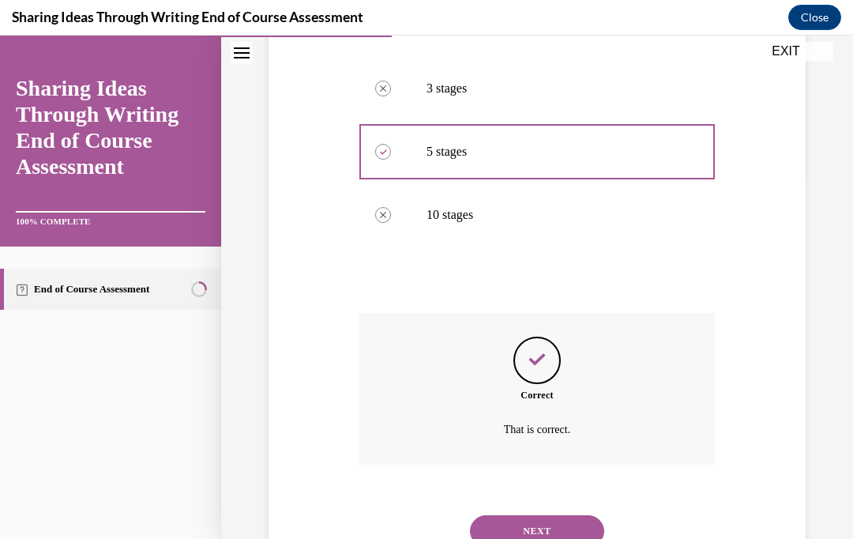
scroll to position [407, 0]
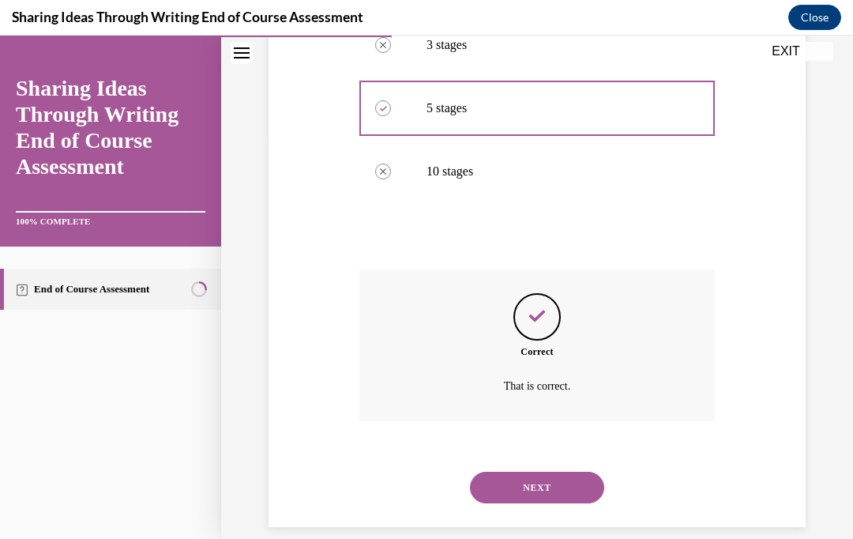
click at [581, 472] on button "NEXT" at bounding box center [537, 488] width 134 height 32
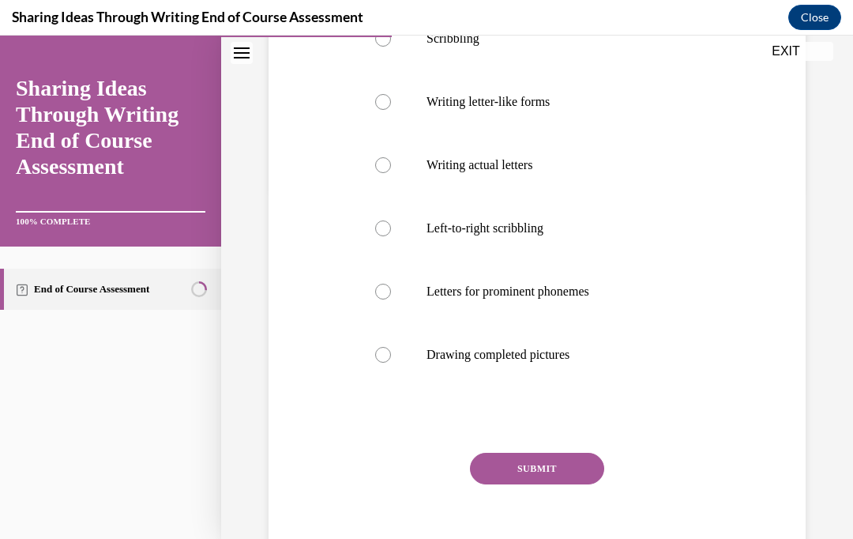
scroll to position [350, 0]
click at [616, 339] on label "Drawing completed pictures" at bounding box center [536, 354] width 355 height 63
click at [391, 347] on input "Drawing completed pictures" at bounding box center [383, 355] width 16 height 16
radio input "true"
click at [575, 469] on button "SUBMIT" at bounding box center [537, 469] width 134 height 32
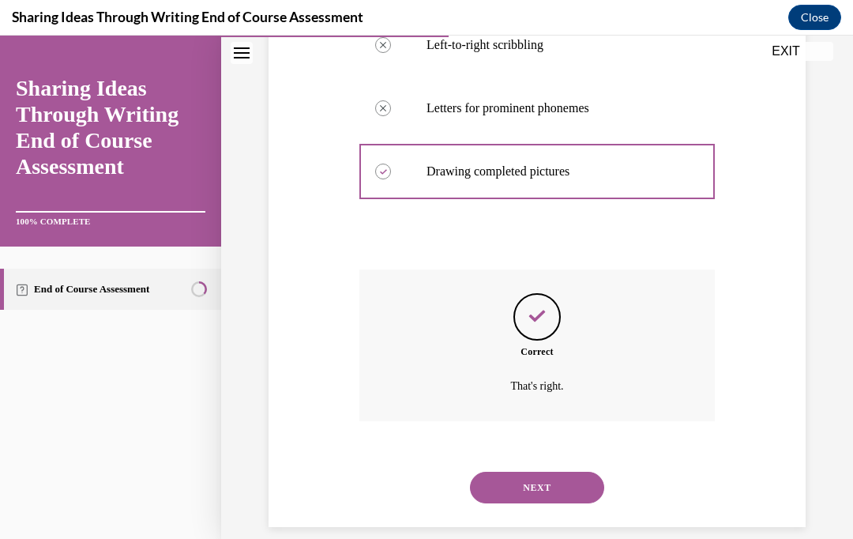
click at [579, 472] on button "NEXT" at bounding box center [537, 488] width 134 height 32
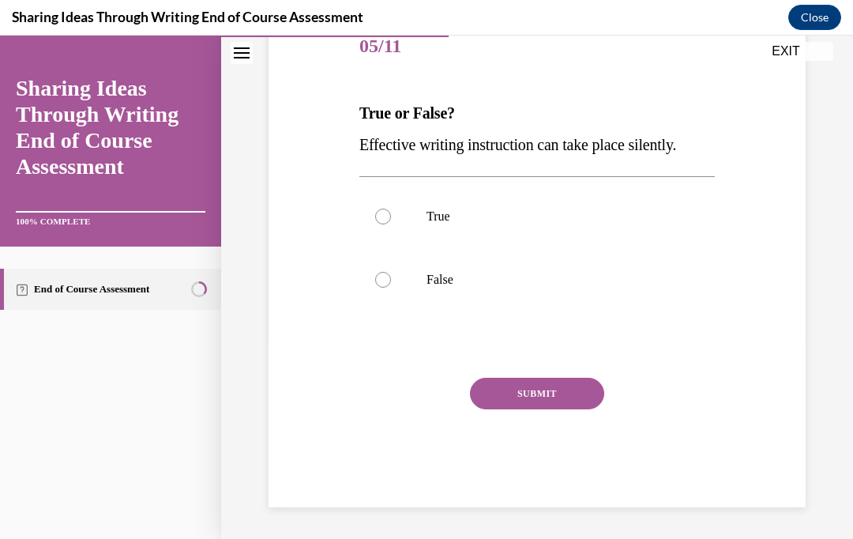
scroll to position [175, 0]
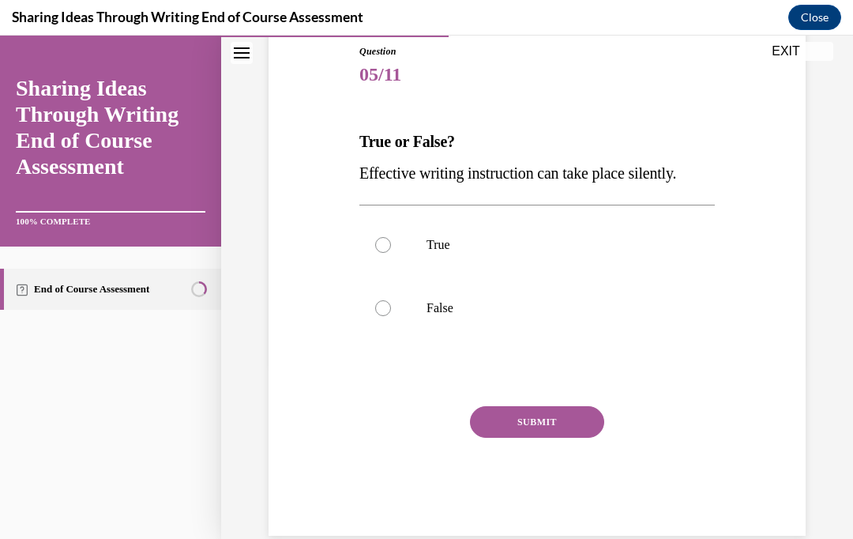
click at [390, 242] on div at bounding box center [383, 245] width 16 height 16
click at [390, 242] on input "True" at bounding box center [383, 245] width 16 height 16
radio input "true"
click at [556, 419] on button "SUBMIT" at bounding box center [537, 422] width 134 height 32
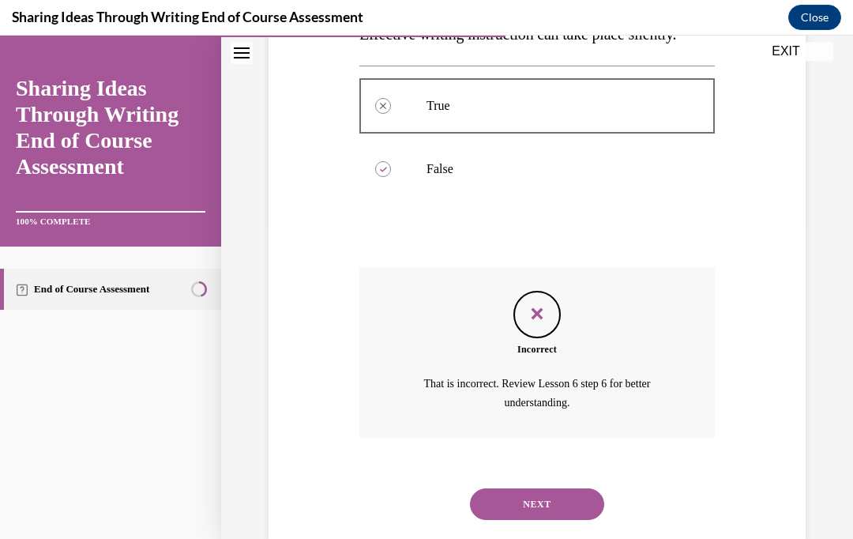
scroll to position [330, 0]
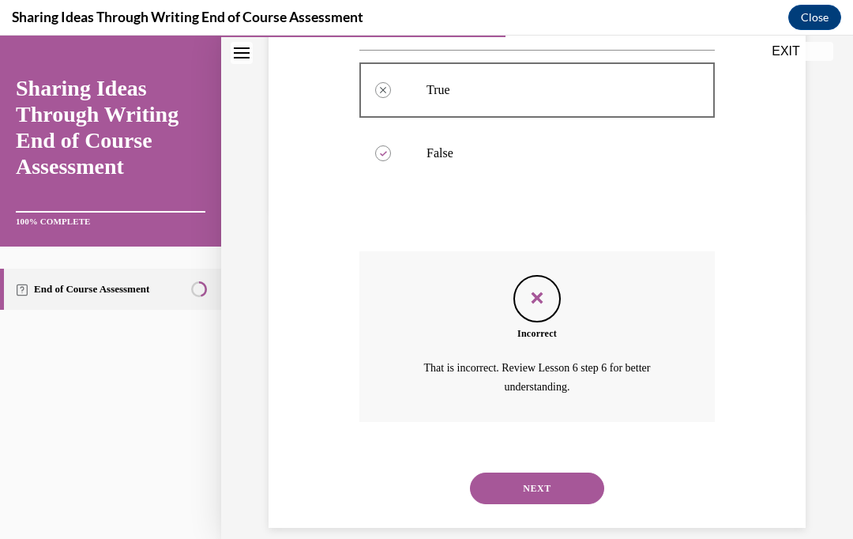
click at [567, 476] on button "NEXT" at bounding box center [537, 488] width 134 height 32
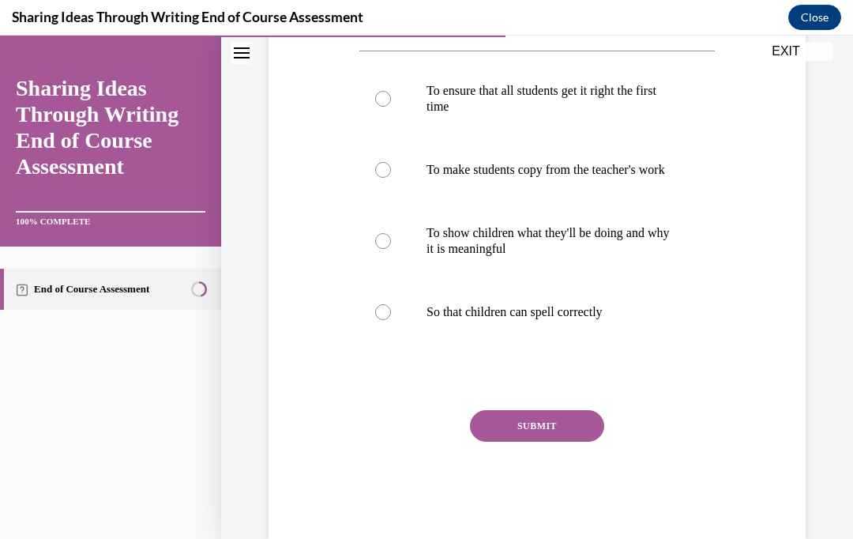
scroll to position [329, 0]
click at [381, 265] on label "To show children what they'll be doing and why it is meaningful" at bounding box center [536, 240] width 355 height 79
click at [381, 249] on input "To show children what they'll be doing and why it is meaningful" at bounding box center [383, 241] width 16 height 16
radio input "true"
click at [539, 442] on button "SUBMIT" at bounding box center [537, 426] width 134 height 32
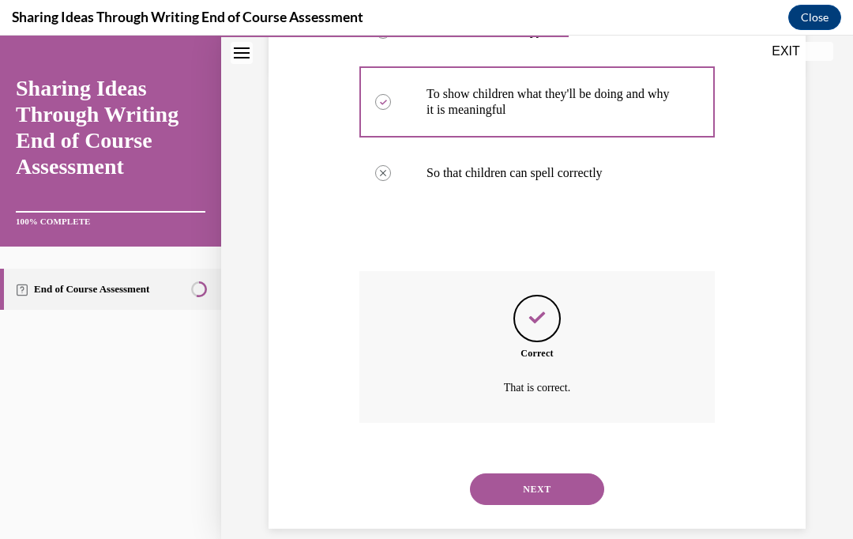
scroll to position [486, 0]
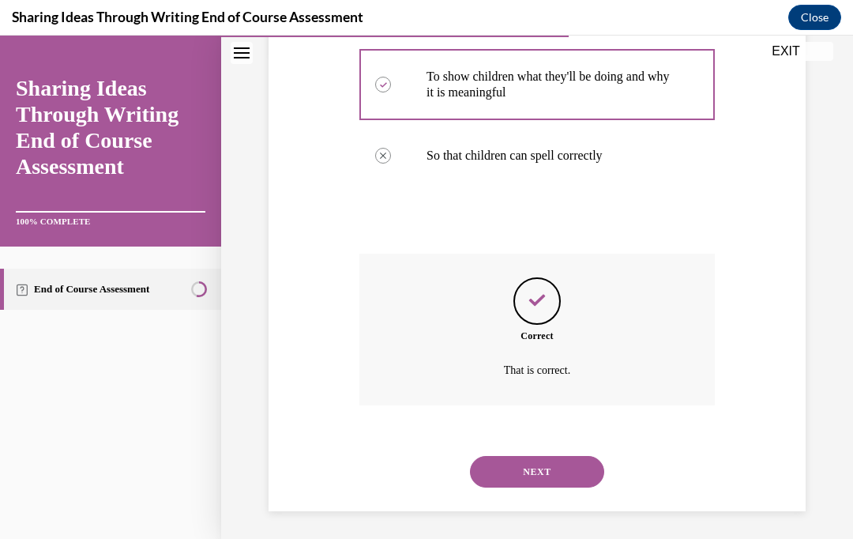
click at [579, 466] on button "NEXT" at bounding box center [537, 472] width 134 height 32
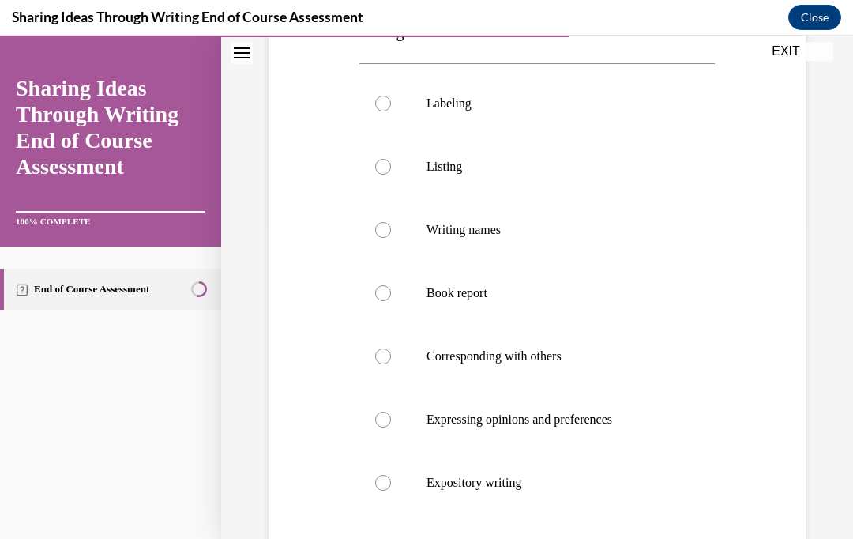
click at [574, 297] on p "Book report" at bounding box center [551, 293] width 249 height 16
click at [391, 297] on input "Book report" at bounding box center [383, 293] width 16 height 16
radio input "true"
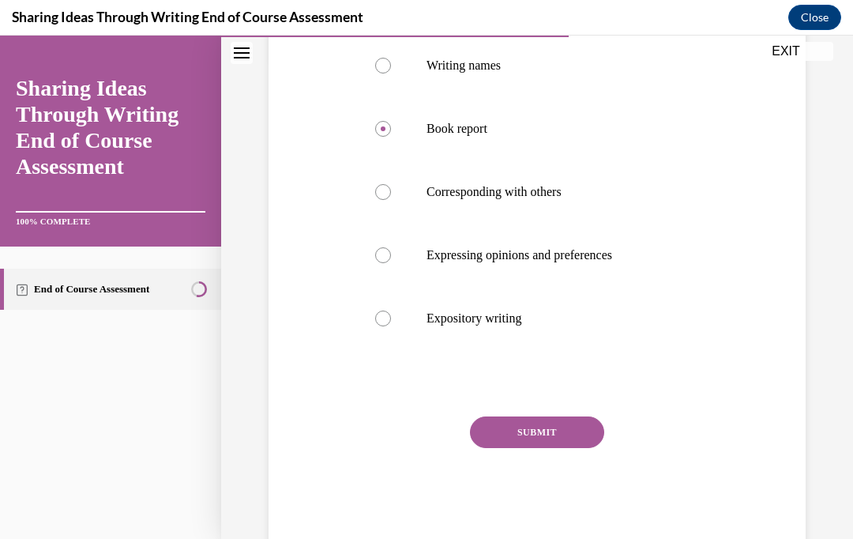
click at [588, 435] on button "SUBMIT" at bounding box center [537, 432] width 134 height 32
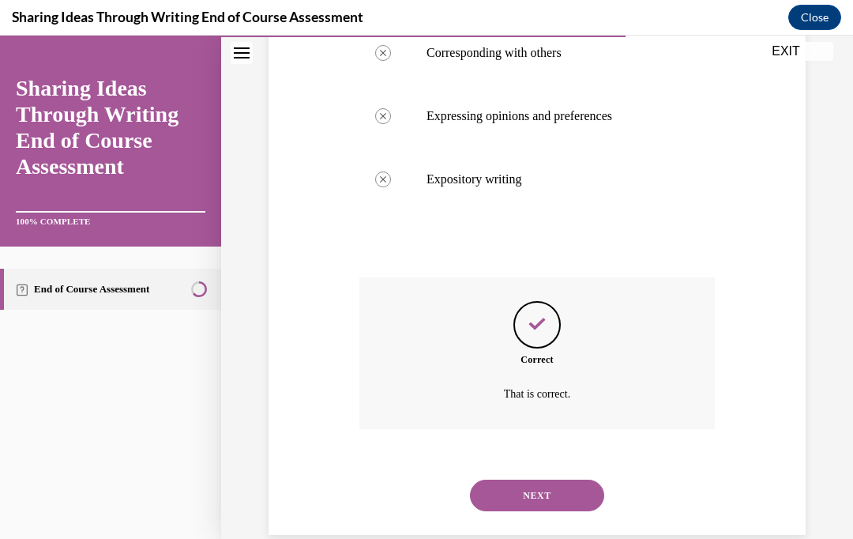
scroll to position [628, 0]
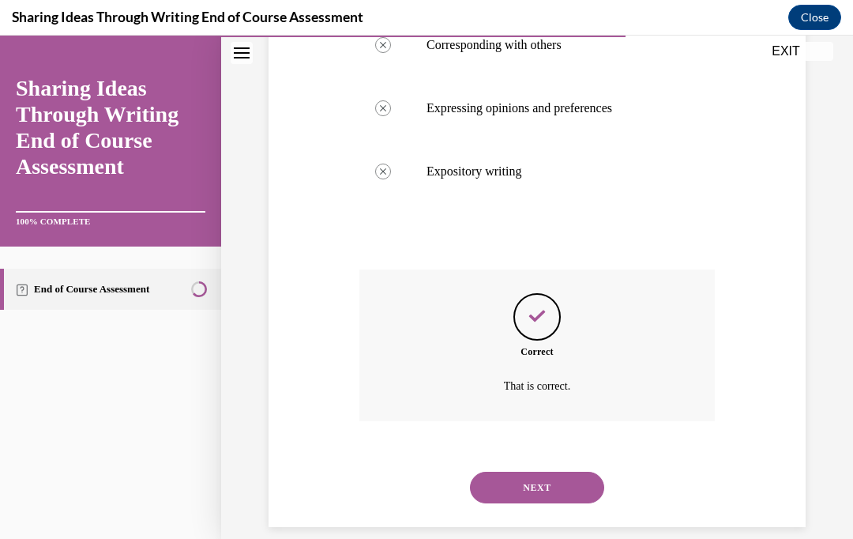
click at [594, 472] on button "NEXT" at bounding box center [537, 488] width 134 height 32
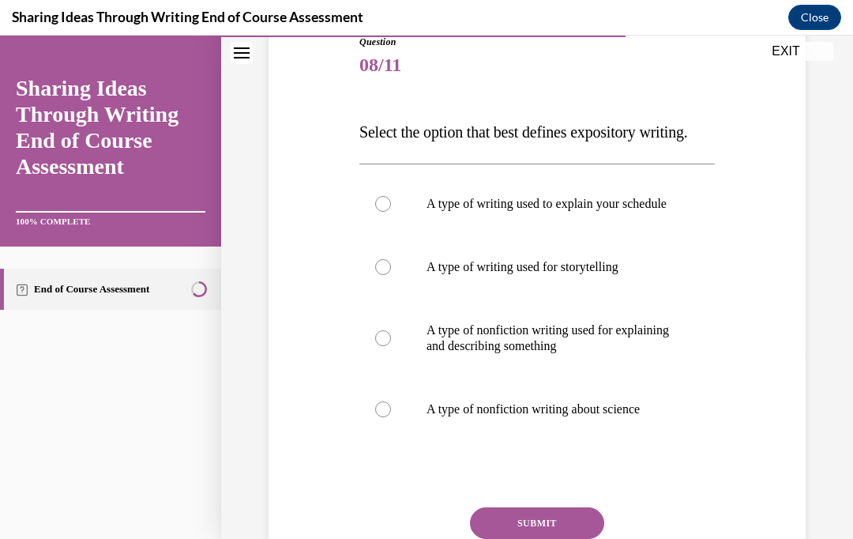
scroll to position [185, 0]
click at [619, 354] on p "A type of nonfiction writing used for explaining and describing something" at bounding box center [551, 338] width 249 height 32
click at [391, 346] on input "A type of nonfiction writing used for explaining and describing something" at bounding box center [383, 338] width 16 height 16
radio input "true"
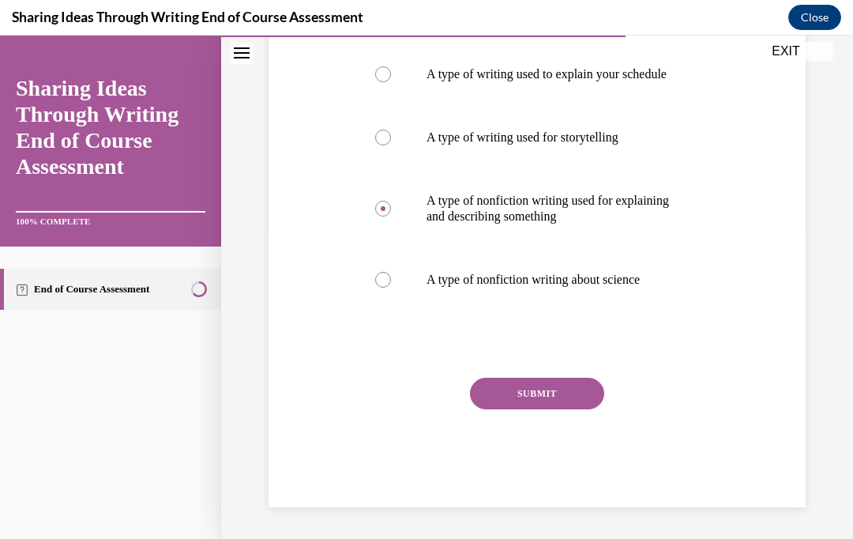
scroll to position [343, 0]
click at [574, 405] on button "SUBMIT" at bounding box center [537, 394] width 134 height 32
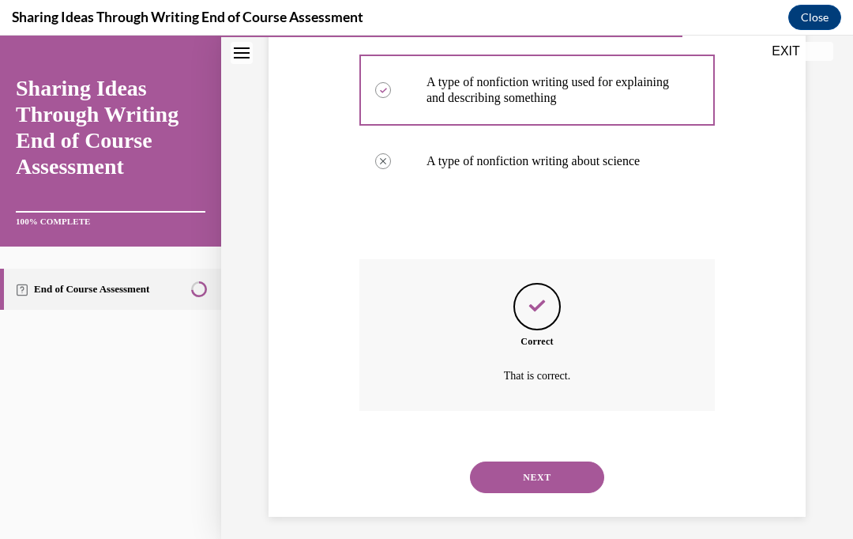
scroll to position [470, 0]
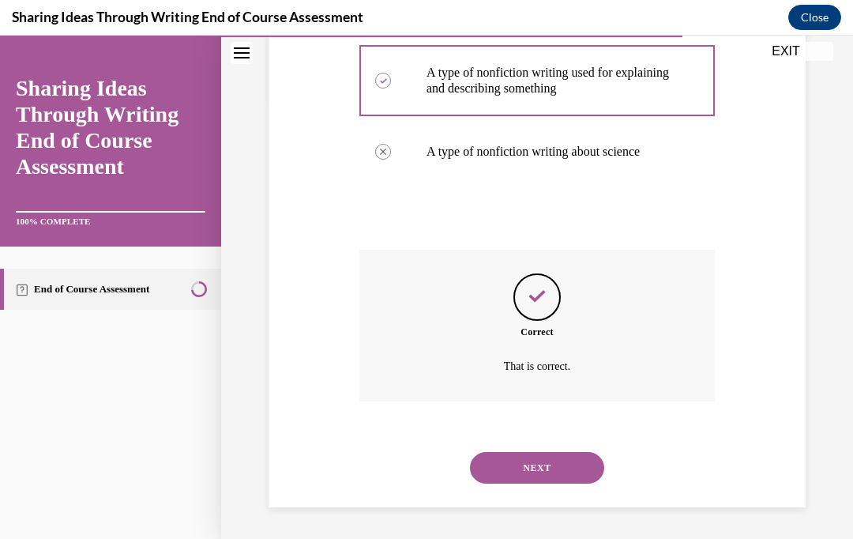
click at [580, 472] on button "NEXT" at bounding box center [537, 468] width 134 height 32
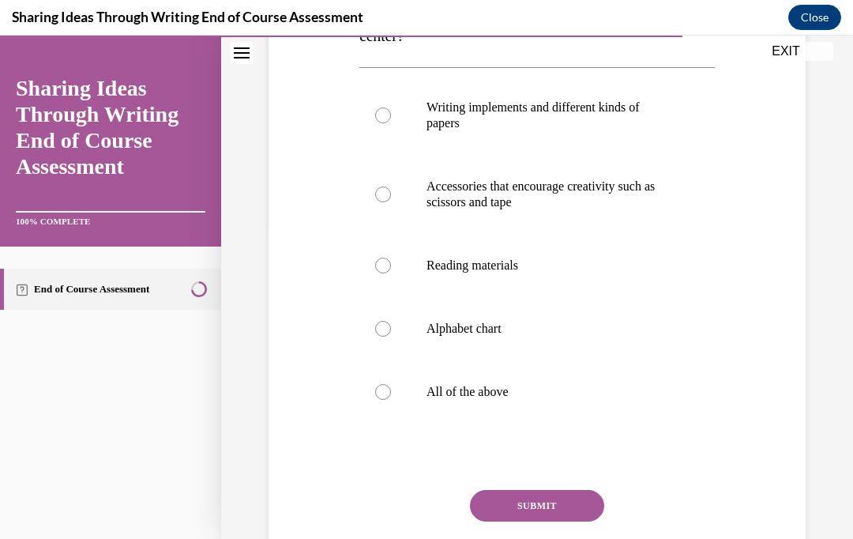
scroll to position [314, 0]
click at [563, 398] on p "All of the above" at bounding box center [551, 391] width 249 height 16
click at [391, 398] on input "All of the above" at bounding box center [383, 391] width 16 height 16
radio input "true"
click at [577, 510] on button "SUBMIT" at bounding box center [537, 505] width 134 height 32
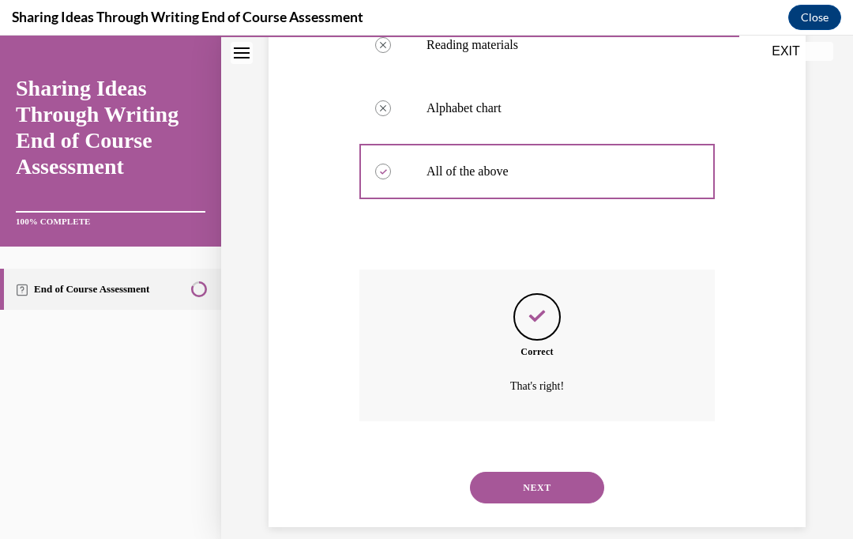
click at [585, 472] on button "NEXT" at bounding box center [537, 488] width 134 height 32
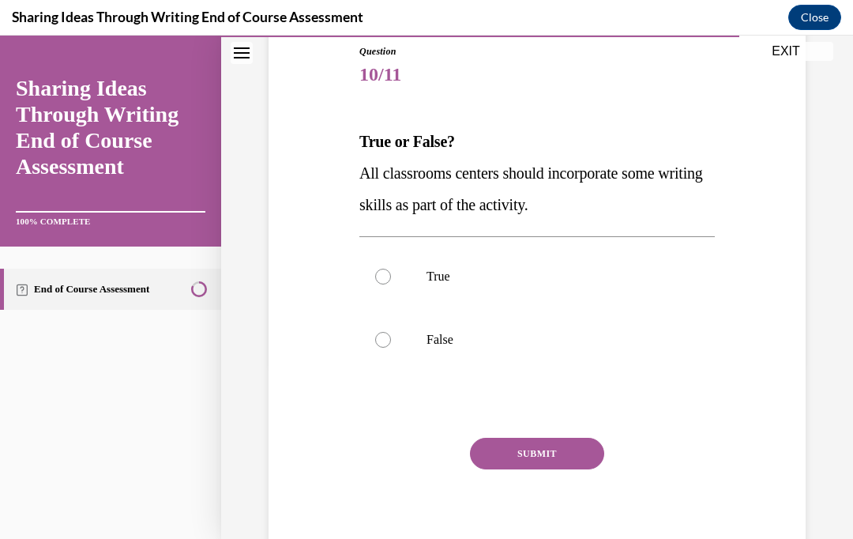
click at [480, 277] on p "True" at bounding box center [551, 277] width 249 height 16
click at [391, 277] on input "True" at bounding box center [383, 277] width 16 height 16
radio input "true"
click at [581, 455] on button "SUBMIT" at bounding box center [537, 454] width 134 height 32
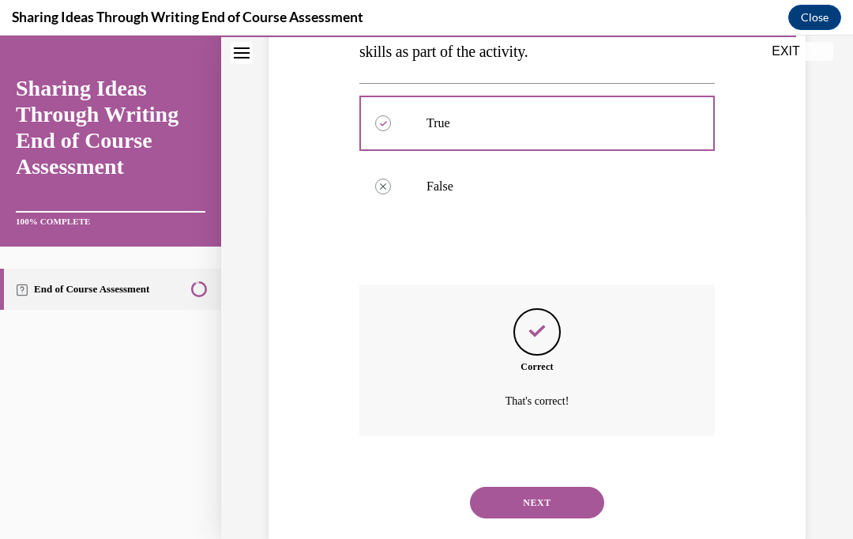
scroll to position [344, 0]
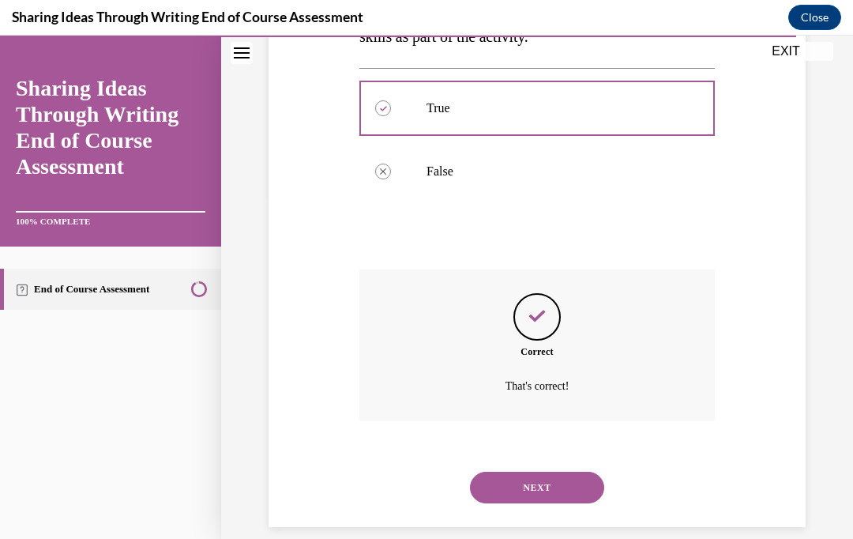
click at [577, 472] on button "NEXT" at bounding box center [537, 488] width 134 height 32
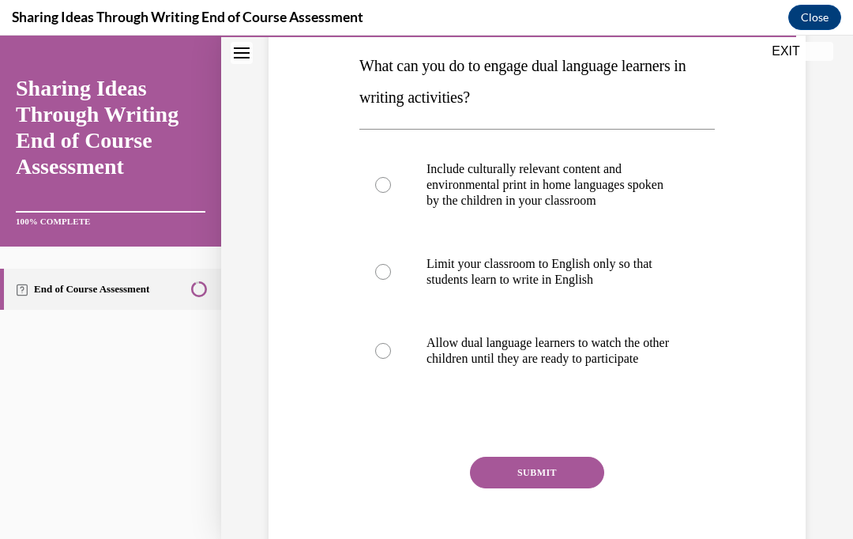
scroll to position [256, 0]
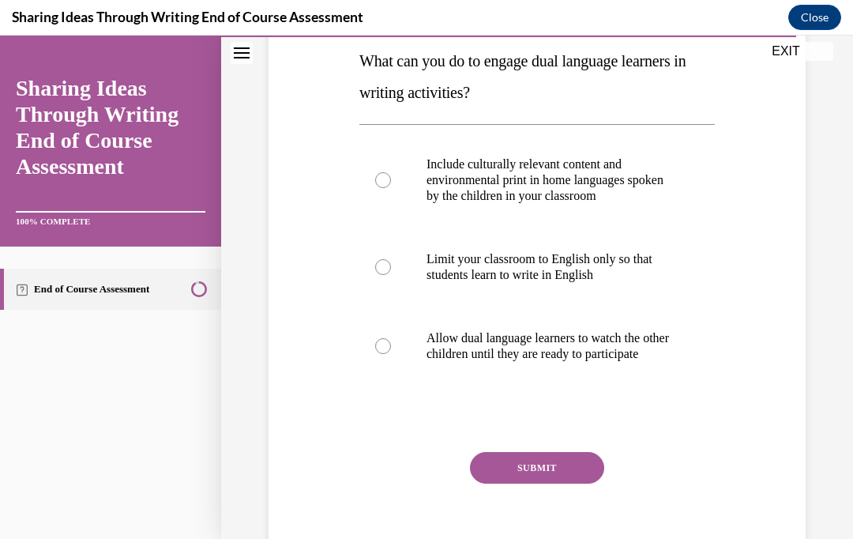
click at [413, 199] on label "Include culturally relevant content and environmental print in home languages s…" at bounding box center [536, 180] width 355 height 95
click at [391, 188] on input "Include culturally relevant content and environmental print in home languages s…" at bounding box center [383, 180] width 16 height 16
radio input "true"
click at [569, 483] on button "SUBMIT" at bounding box center [537, 468] width 134 height 32
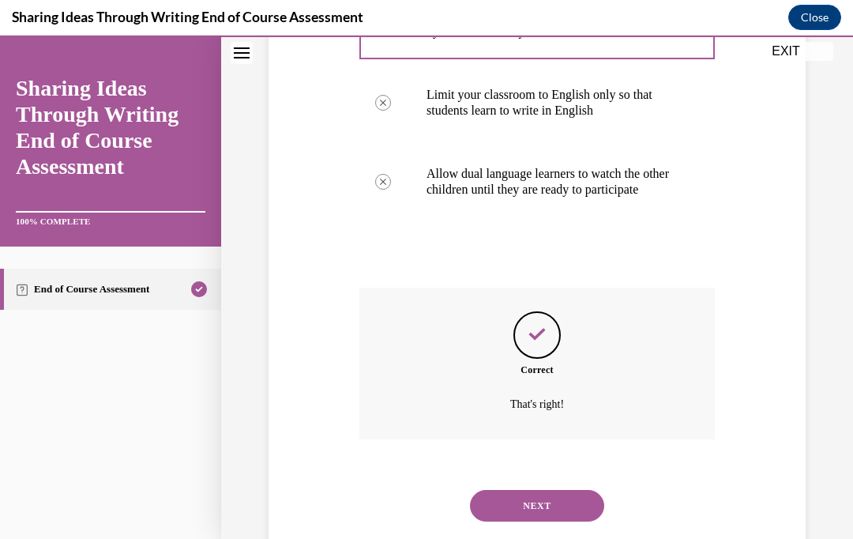
scroll to position [454, 0]
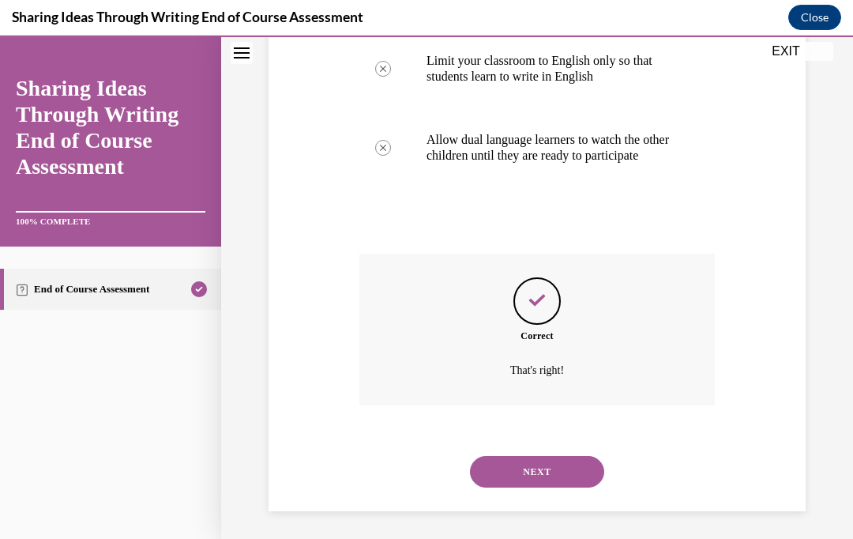
click at [569, 464] on button "NEXT" at bounding box center [537, 472] width 134 height 32
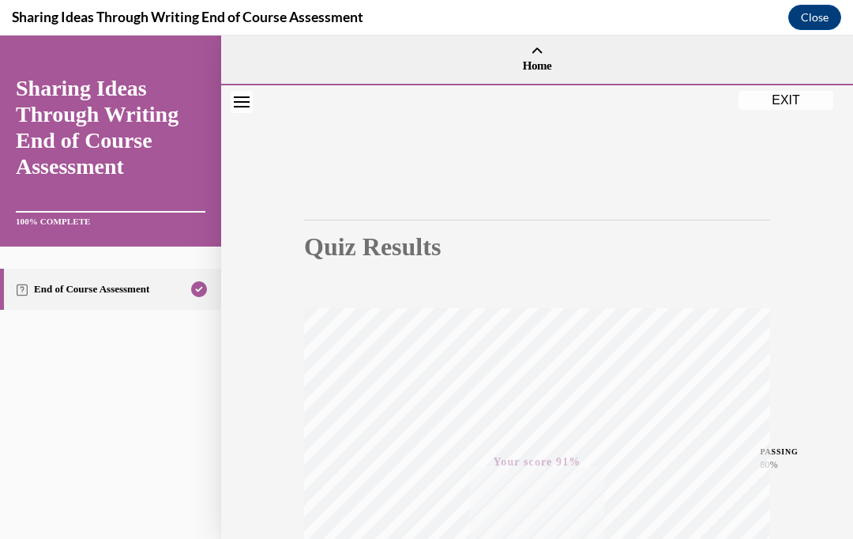
scroll to position [0, 0]
click at [797, 100] on button "EXIT" at bounding box center [786, 99] width 95 height 19
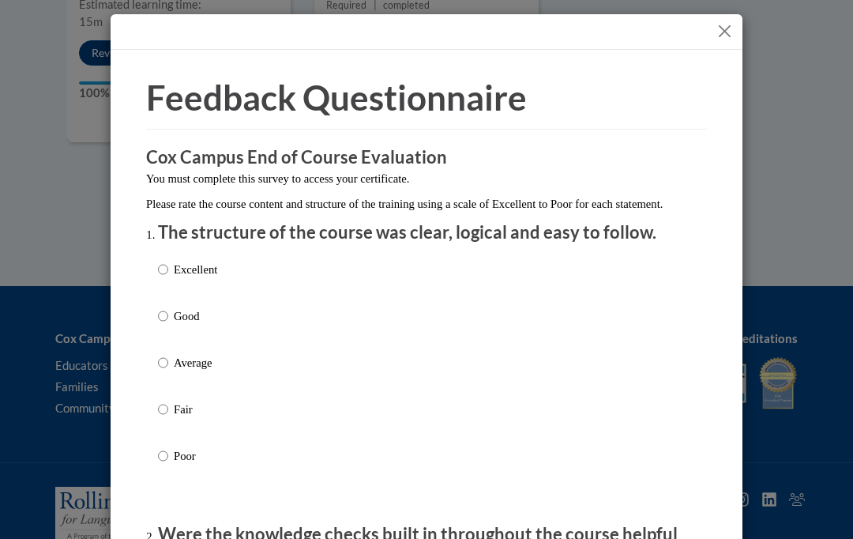
click at [198, 318] on p "Good" at bounding box center [195, 315] width 43 height 17
click at [168, 318] on input "Good" at bounding box center [163, 315] width 10 height 17
radio input "true"
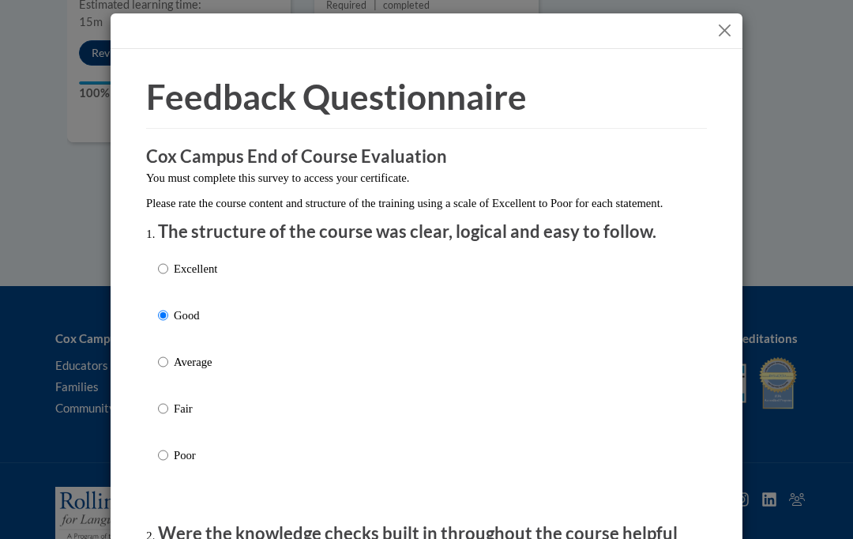
click at [165, 287] on label "Excellent" at bounding box center [187, 281] width 59 height 43
click at [165, 277] on input "Excellent" at bounding box center [163, 268] width 10 height 17
radio input "true"
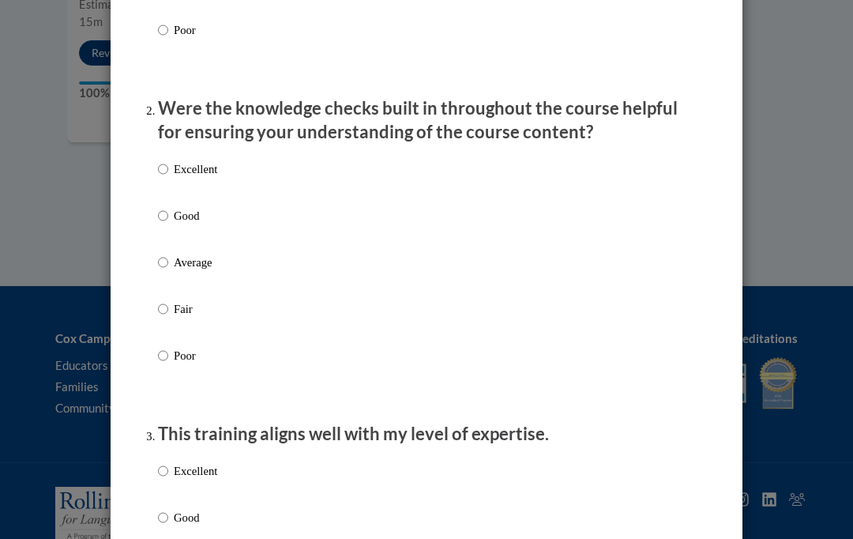
scroll to position [432, 0]
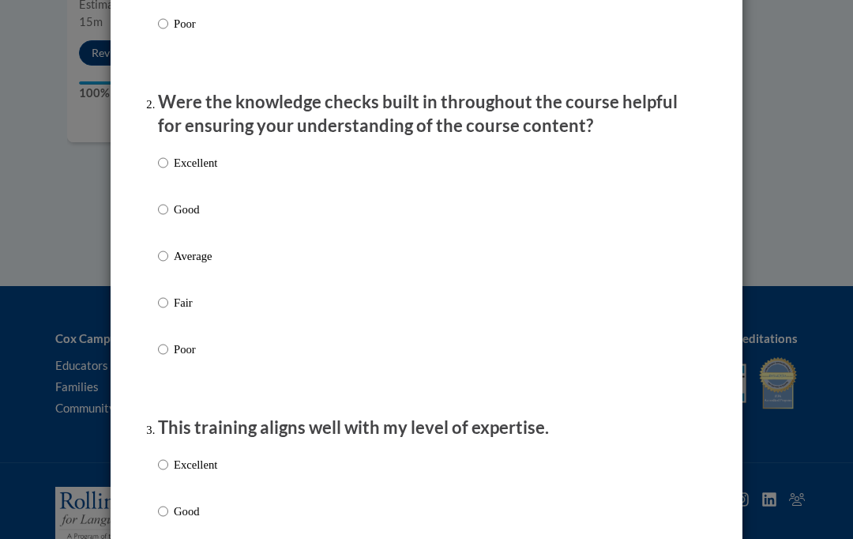
click at [195, 171] on label "Excellent" at bounding box center [187, 175] width 59 height 43
click at [168, 171] on input "Excellent" at bounding box center [163, 162] width 10 height 17
radio input "true"
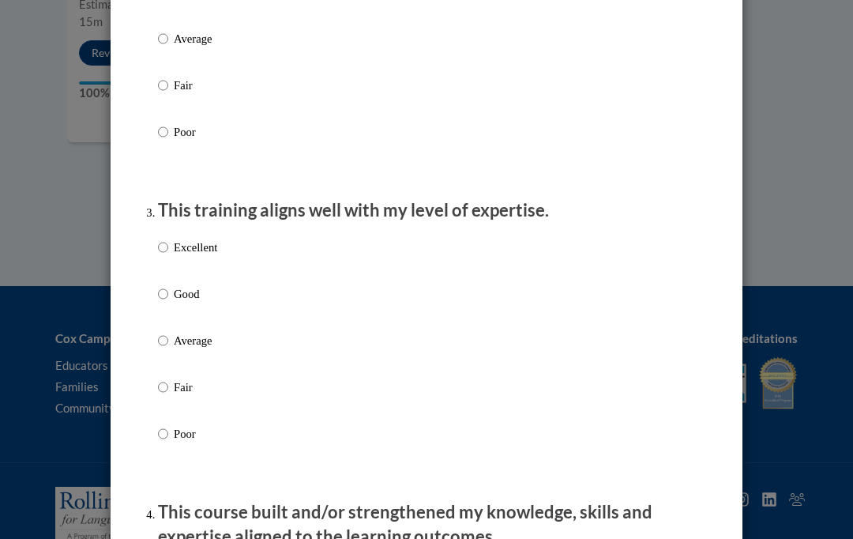
scroll to position [656, 0]
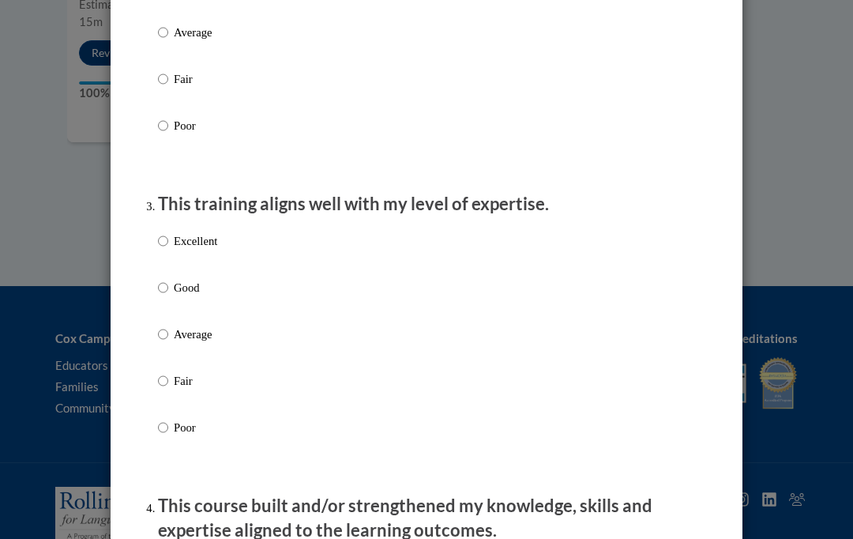
click at [187, 240] on p "Excellent" at bounding box center [195, 240] width 43 height 17
click at [168, 240] on input "Excellent" at bounding box center [163, 240] width 10 height 17
radio input "true"
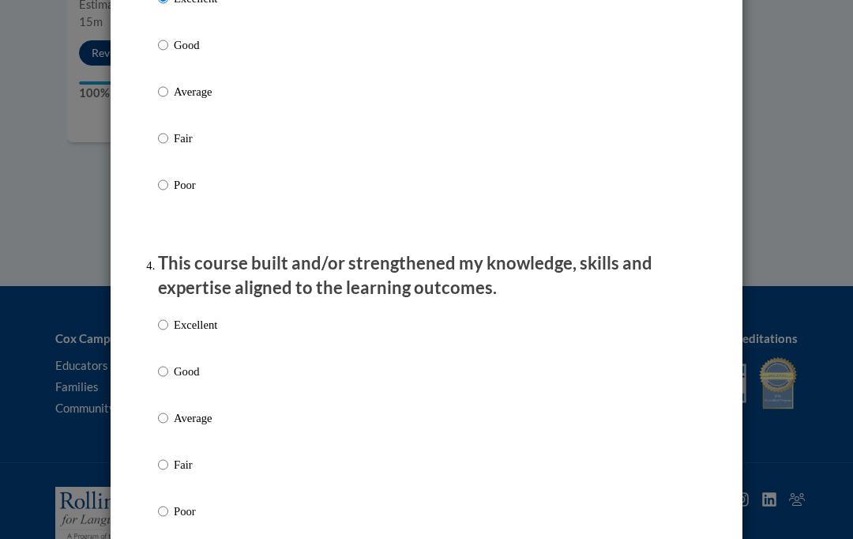
scroll to position [918, 0]
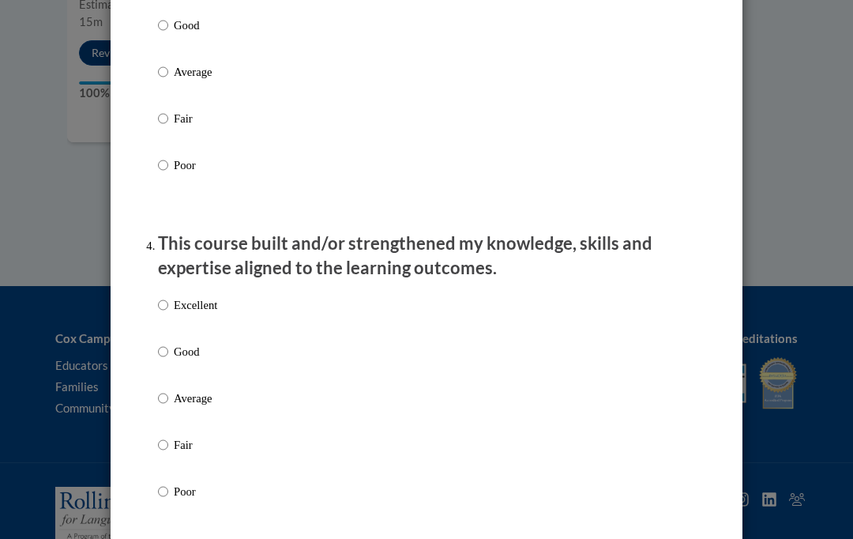
click at [211, 303] on p "Excellent" at bounding box center [195, 304] width 43 height 17
click at [168, 303] on input "Excellent" at bounding box center [163, 304] width 10 height 17
radio input "true"
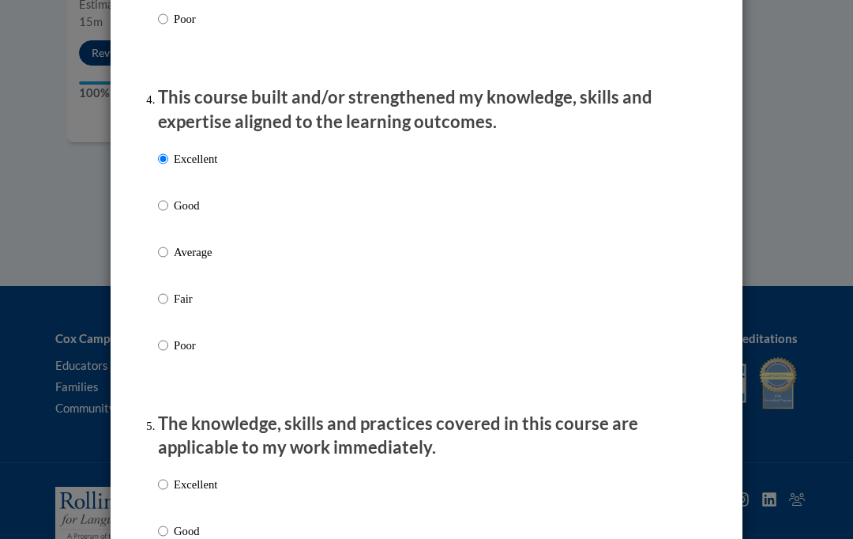
scroll to position [1130, 0]
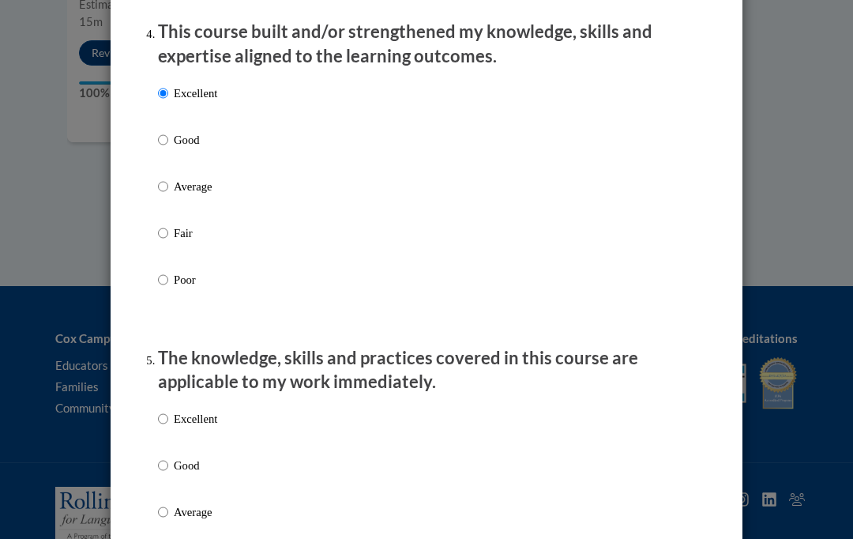
click at [216, 415] on p "Excellent" at bounding box center [195, 418] width 43 height 17
click at [168, 415] on input "Excellent" at bounding box center [163, 418] width 10 height 17
radio input "true"
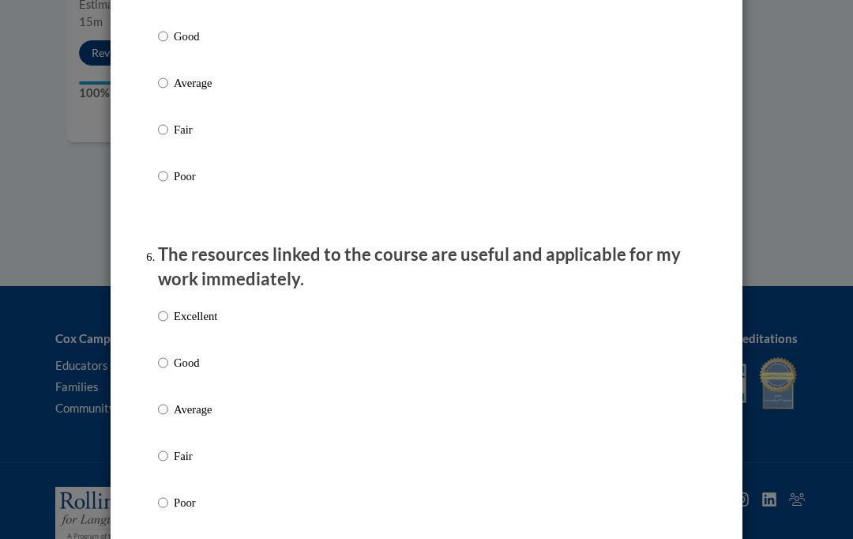
scroll to position [1574, 0]
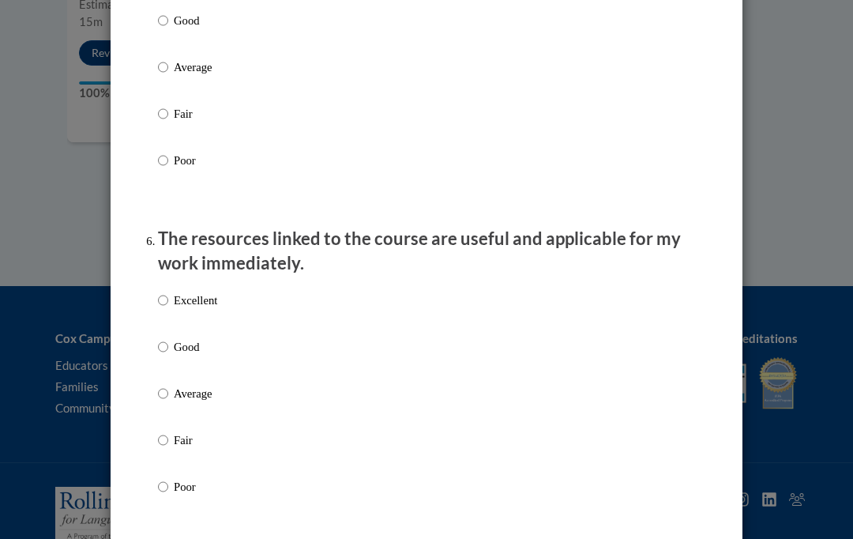
click at [249, 312] on div "Excellent Good Average Fair Poor" at bounding box center [426, 413] width 537 height 258
click at [235, 292] on div "Excellent Good Average Fair Poor" at bounding box center [426, 413] width 537 height 258
click at [258, 350] on div "Excellent Good Average Fair Poor" at bounding box center [426, 413] width 537 height 258
click at [186, 295] on p "Excellent" at bounding box center [195, 299] width 43 height 17
click at [168, 295] on input "Excellent" at bounding box center [163, 299] width 10 height 17
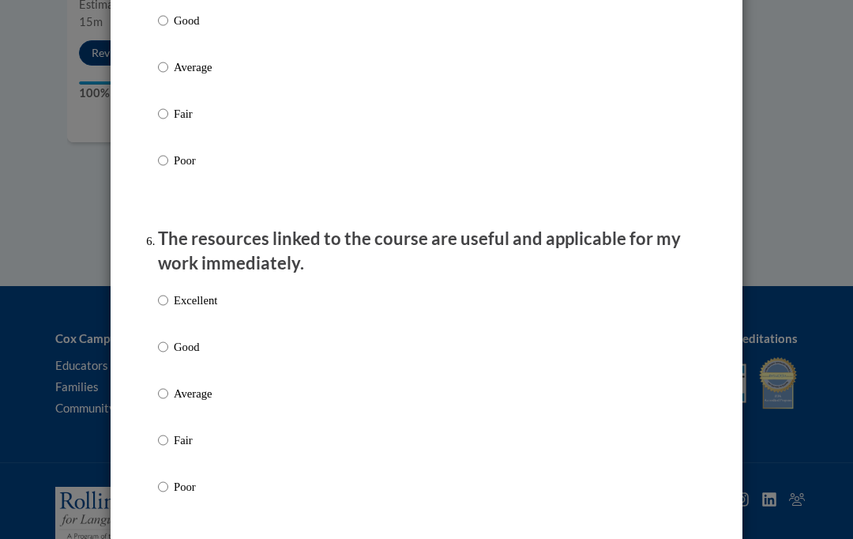
radio input "true"
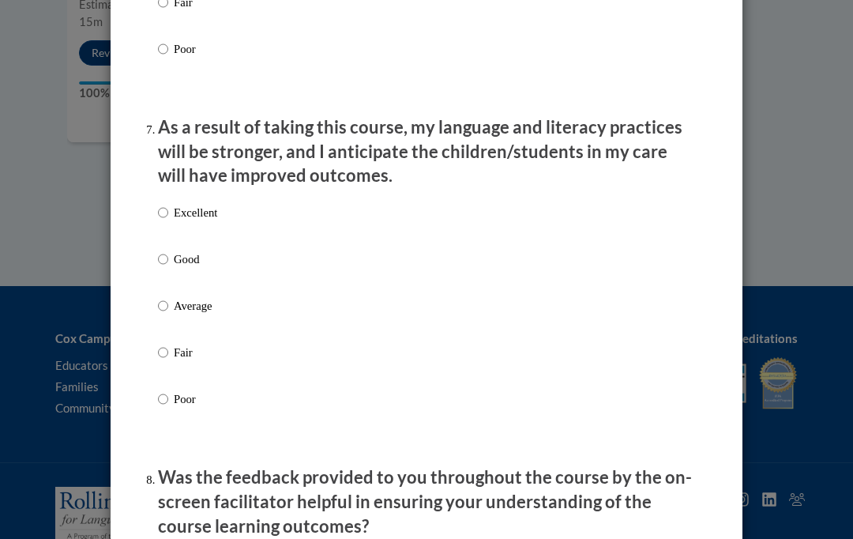
scroll to position [2015, 0]
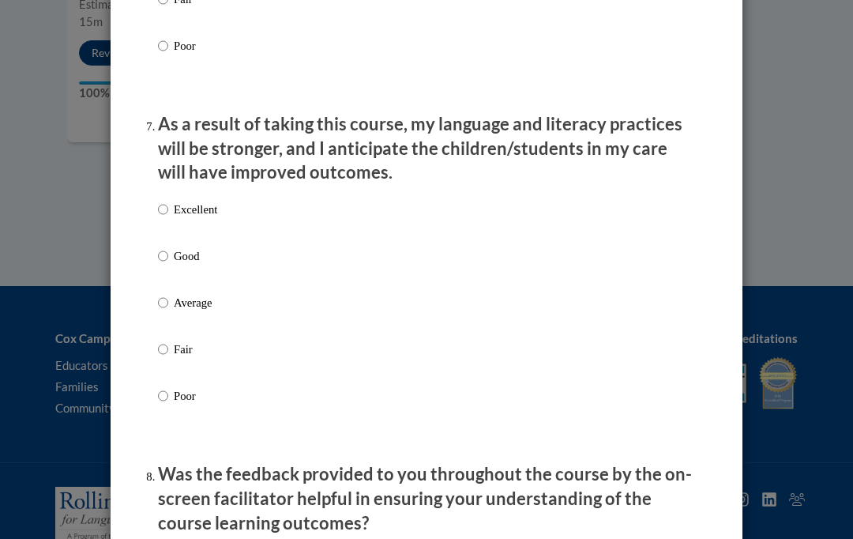
click at [175, 201] on p "Excellent" at bounding box center [195, 209] width 43 height 17
click at [168, 201] on input "Excellent" at bounding box center [163, 209] width 10 height 17
radio input "true"
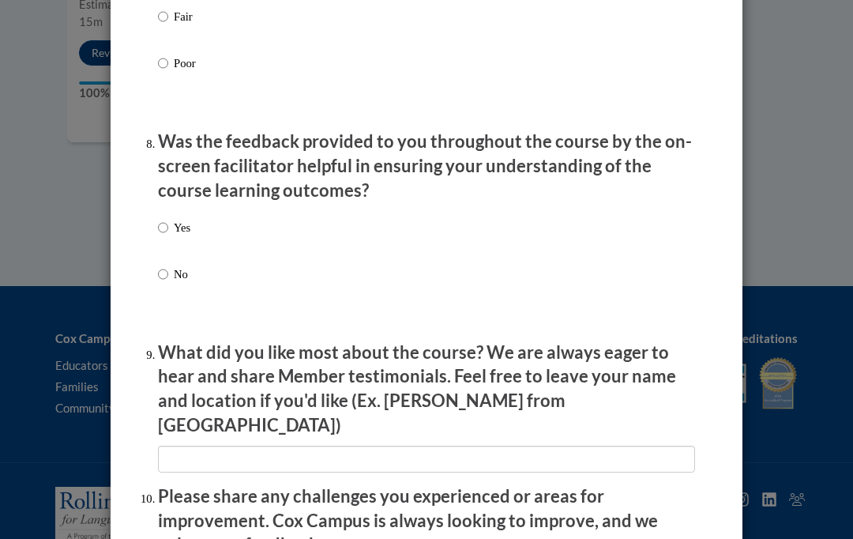
scroll to position [2349, 0]
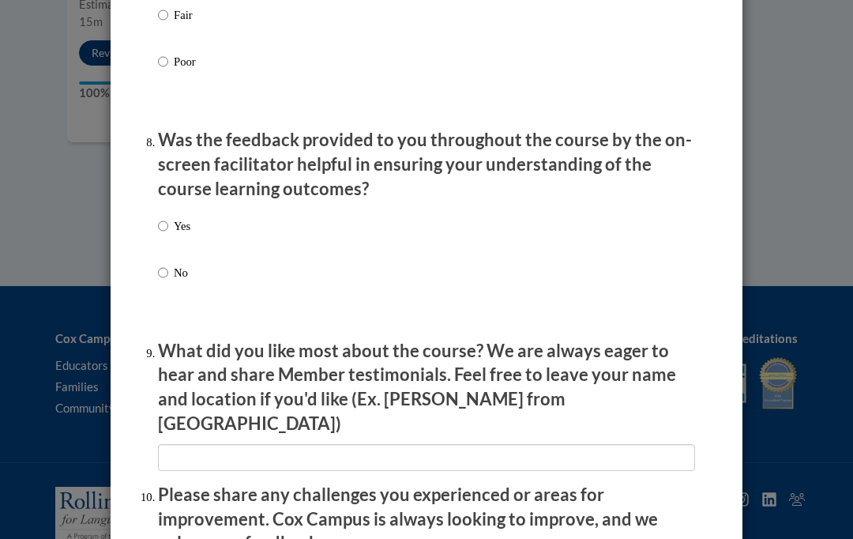
click at [173, 233] on label "Yes" at bounding box center [174, 238] width 32 height 43
click at [168, 233] on input "Yes" at bounding box center [163, 225] width 10 height 17
radio input "true"
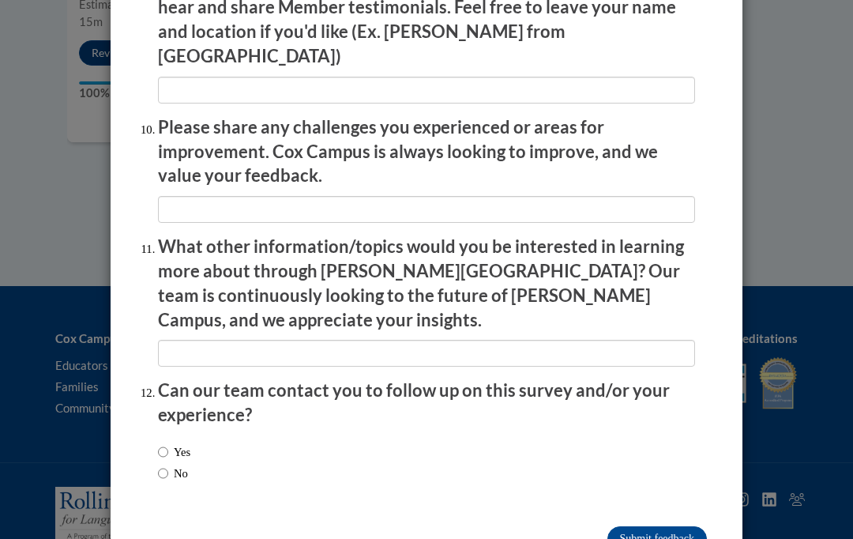
scroll to position [2716, 0]
click at [165, 444] on input "Yes" at bounding box center [163, 452] width 10 height 17
radio input "true"
click at [666, 527] on input "Submit feedback" at bounding box center [657, 539] width 100 height 25
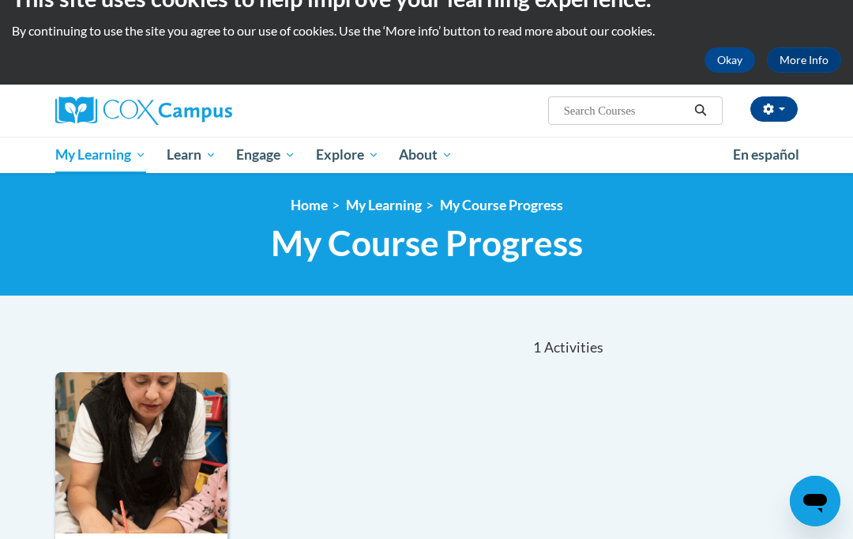
scroll to position [42, 0]
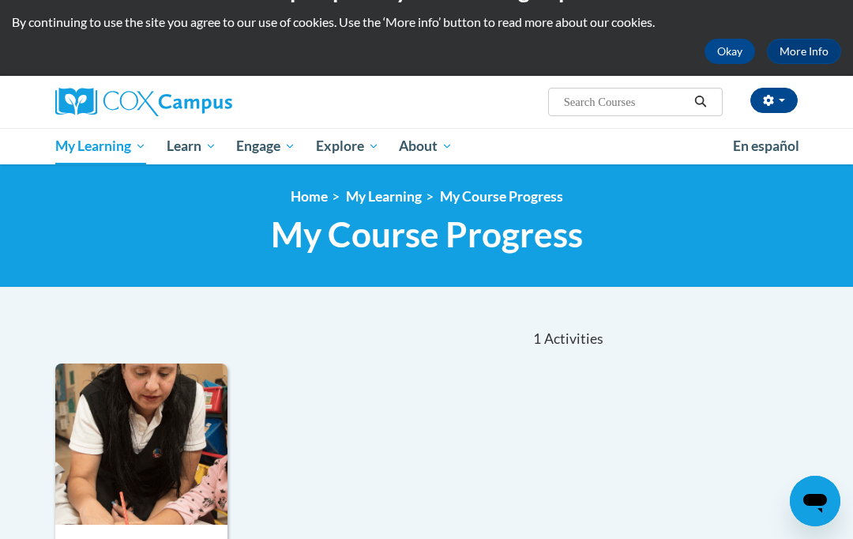
click at [0, 0] on link "All Courses" at bounding box center [0, 0] width 0 height 0
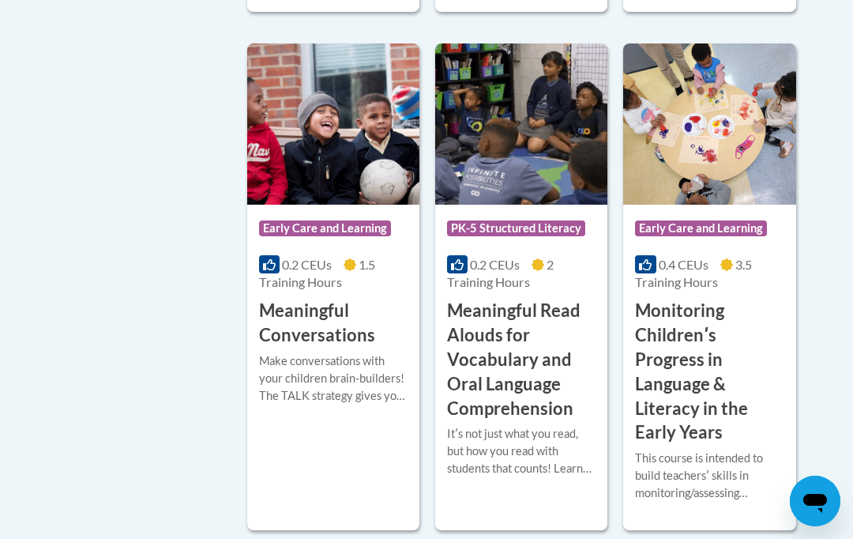
scroll to position [2696, 0]
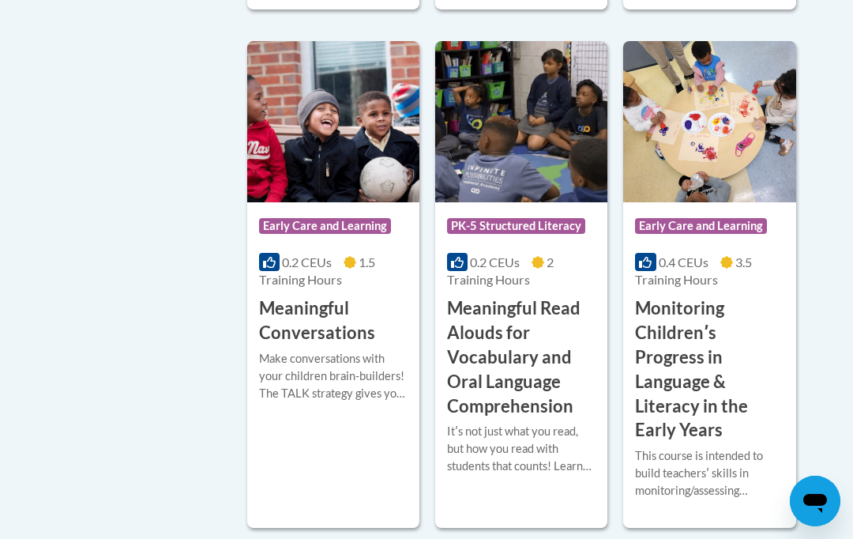
click at [700, 146] on img at bounding box center [709, 121] width 172 height 161
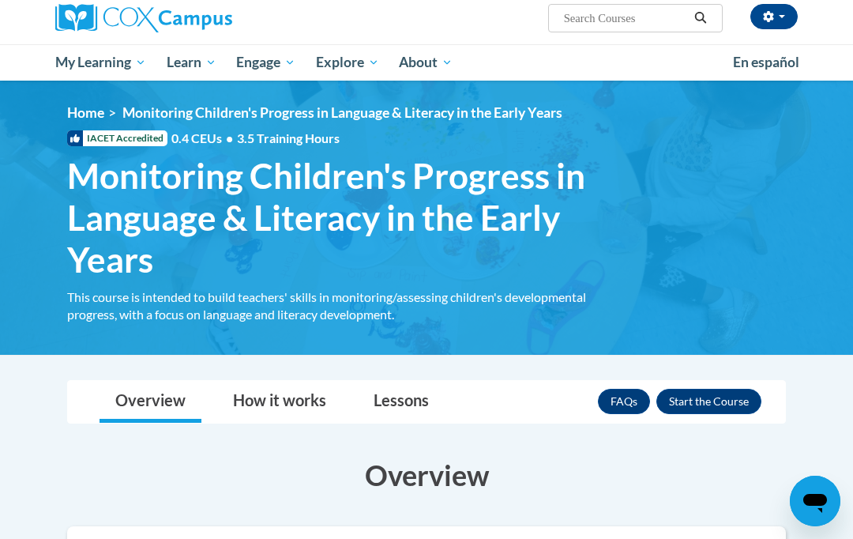
scroll to position [122, 0]
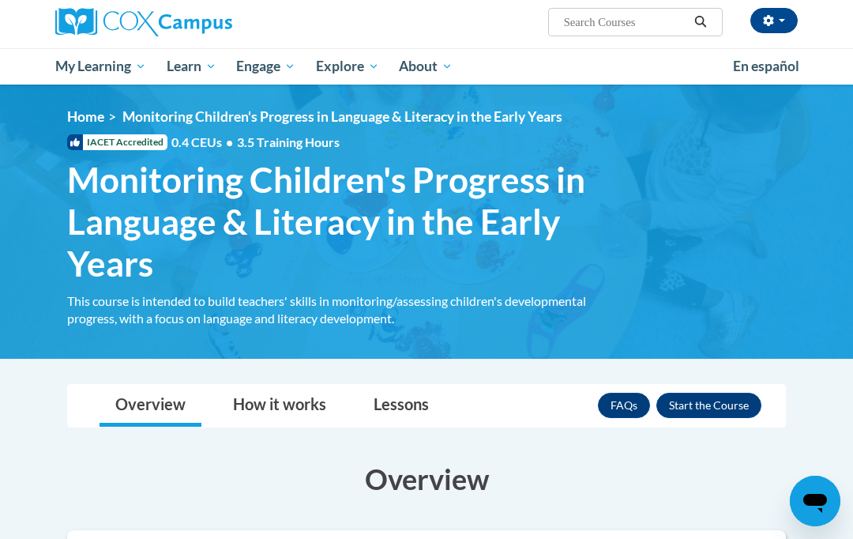
click at [725, 401] on button "Enroll" at bounding box center [708, 405] width 105 height 25
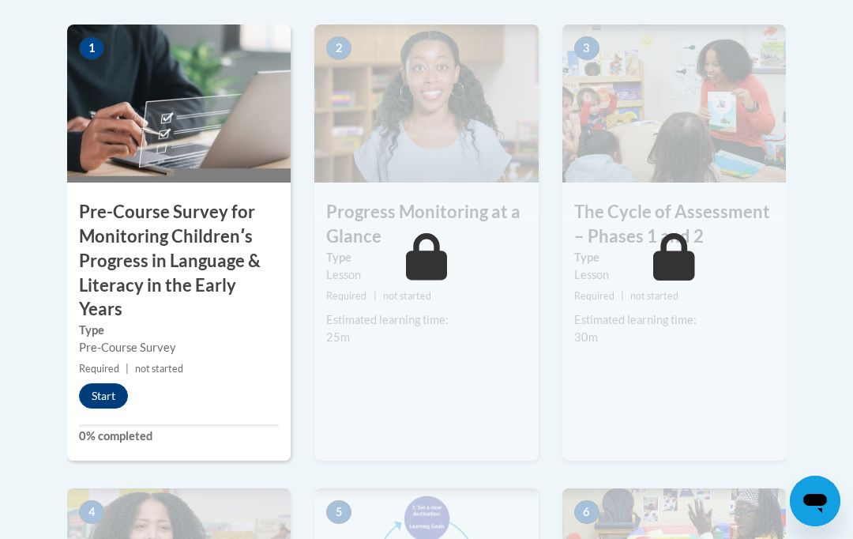
scroll to position [585, 0]
click at [113, 391] on button "Start" at bounding box center [103, 394] width 49 height 25
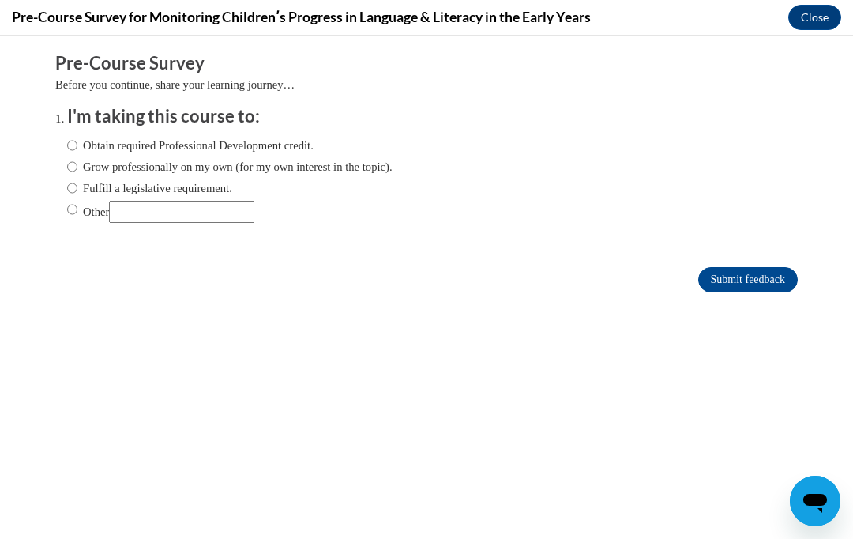
scroll to position [0, 0]
click at [77, 146] on input "Obtain required Professional Development credit." at bounding box center [72, 145] width 10 height 17
radio input "true"
click at [769, 286] on input "Submit feedback" at bounding box center [748, 279] width 100 height 25
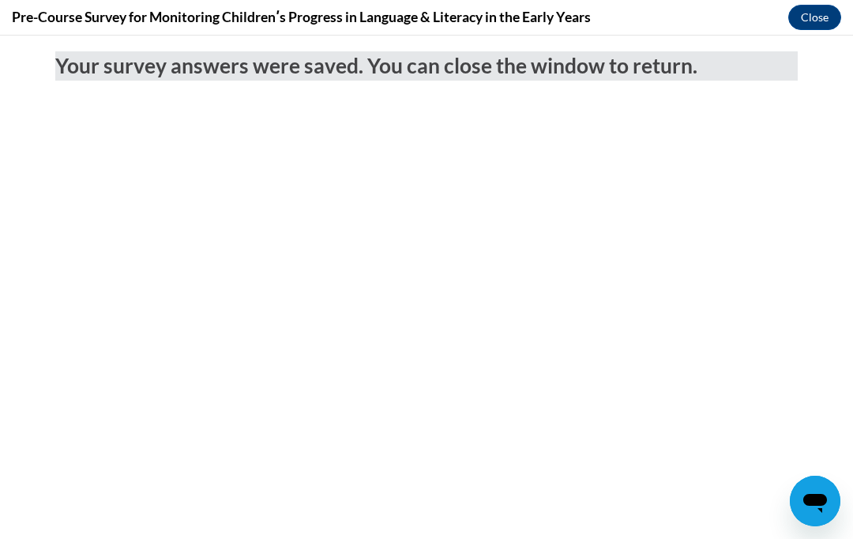
click at [820, 11] on button "Close" at bounding box center [814, 17] width 53 height 25
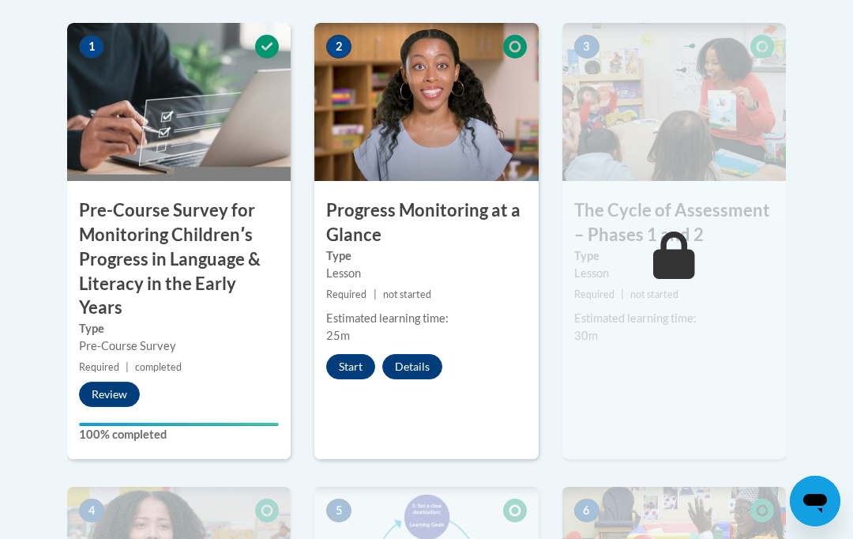
scroll to position [592, 0]
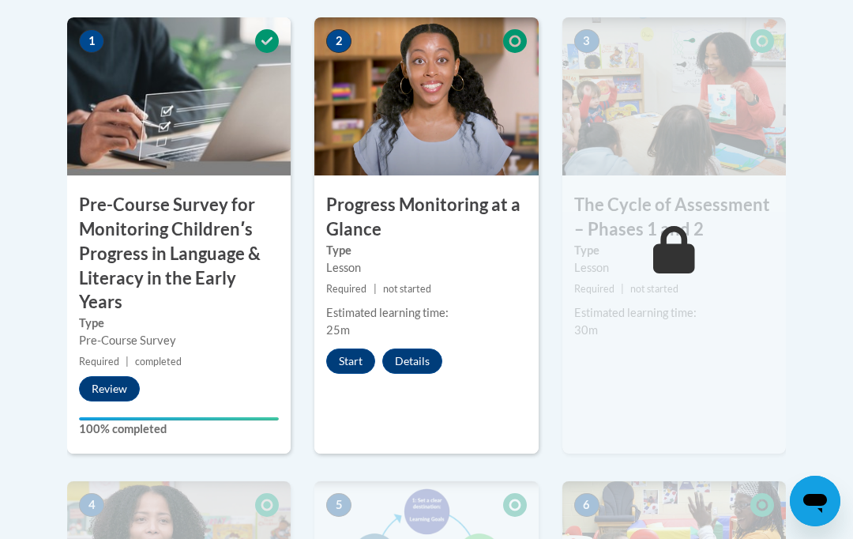
click at [363, 369] on button "Start" at bounding box center [350, 360] width 49 height 25
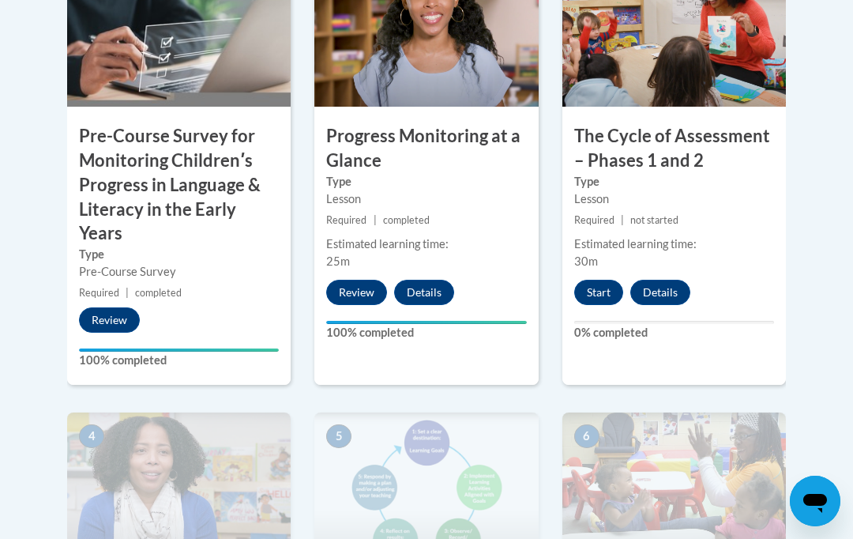
scroll to position [657, 0]
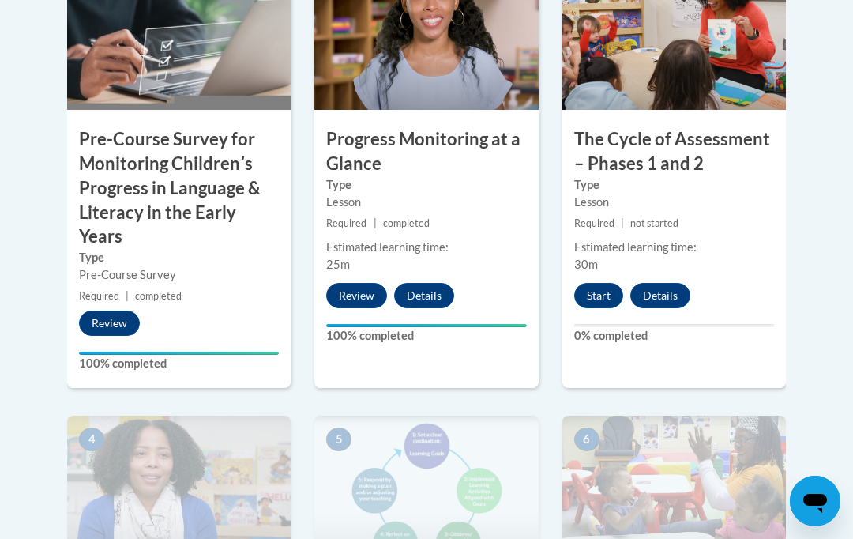
click at [601, 287] on button "Start" at bounding box center [598, 295] width 49 height 25
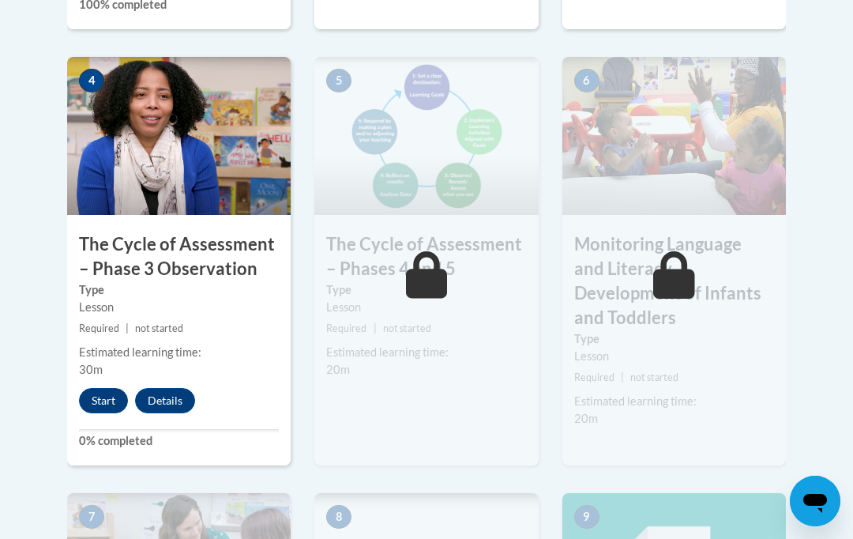
scroll to position [1017, 0]
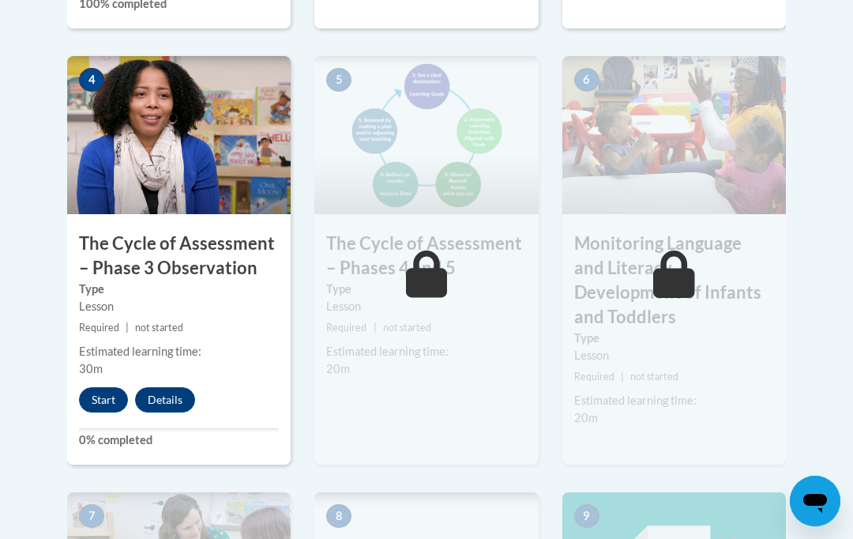
click at [95, 387] on button "Start" at bounding box center [103, 399] width 49 height 25
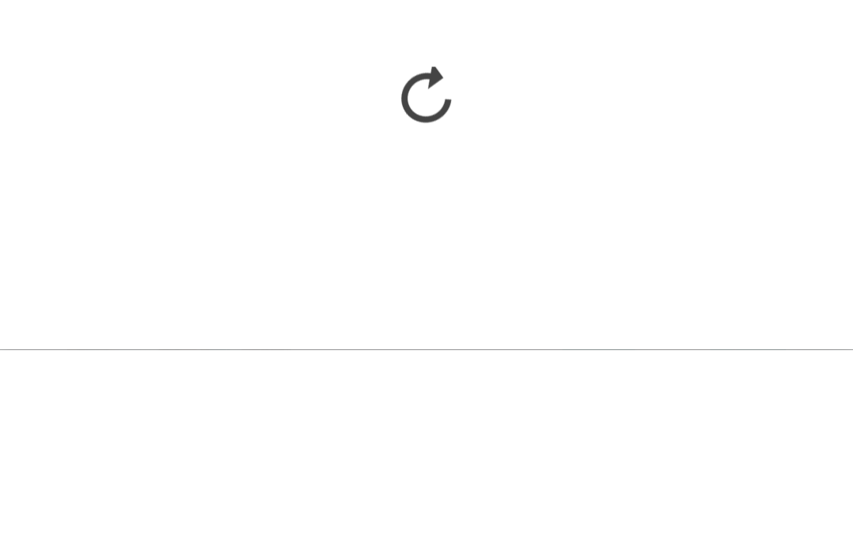
scroll to position [1205, 0]
